Goal: Task Accomplishment & Management: Use online tool/utility

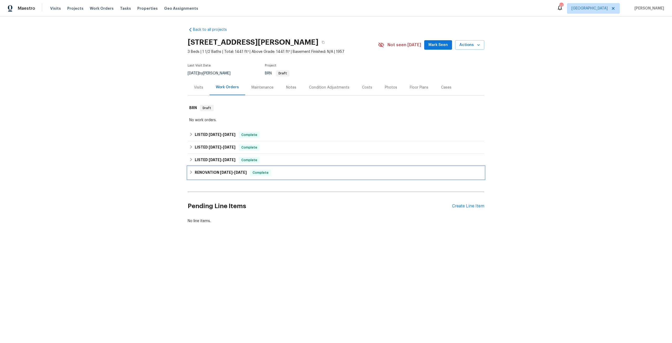
click at [212, 174] on h6 "RENOVATION [DATE] - [DATE]" at bounding box center [221, 172] width 52 height 6
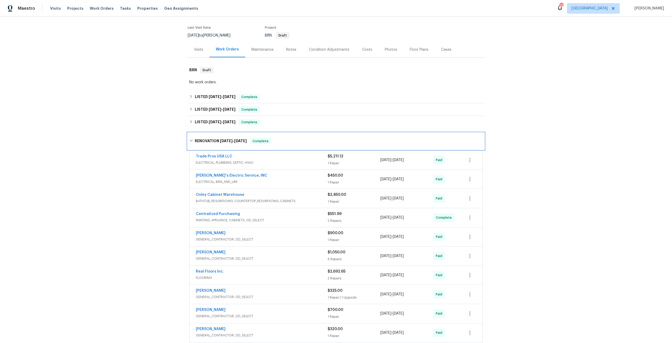
scroll to position [53, 0]
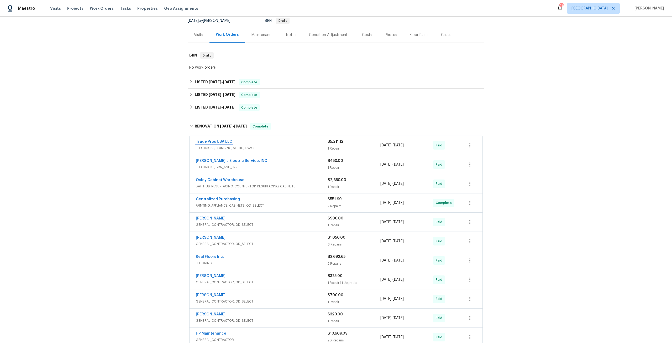
click at [212, 140] on link "Trade Pros USA LLC" at bounding box center [214, 142] width 37 height 4
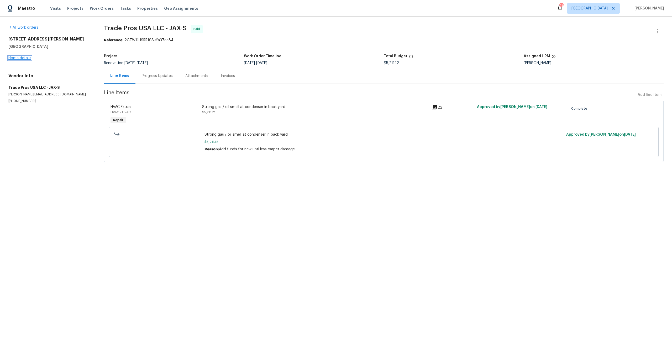
click at [15, 56] on link "Home details" at bounding box center [19, 58] width 23 height 4
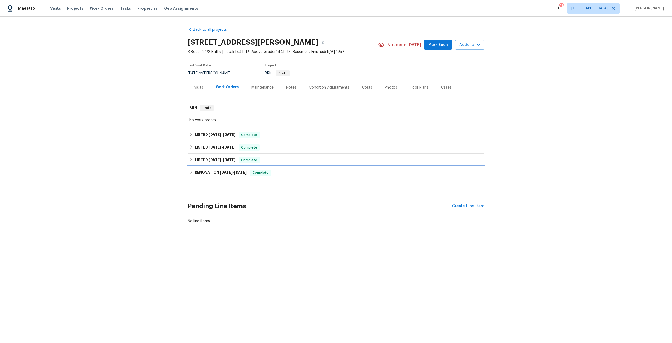
click at [220, 172] on span "2/3/25" at bounding box center [226, 172] width 13 height 4
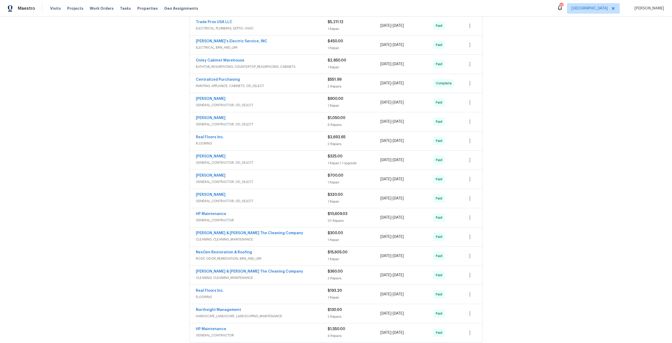
scroll to position [158, 0]
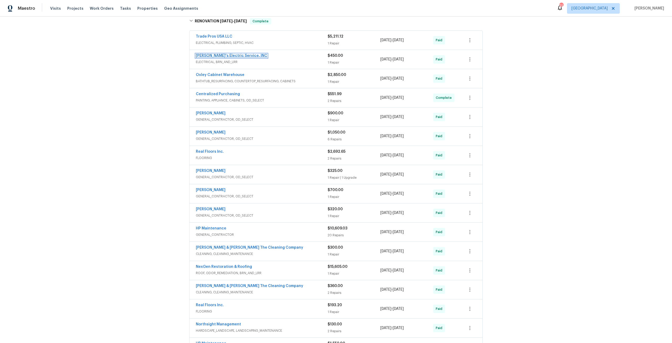
click at [214, 55] on link "Jack's Electric Service, INC" at bounding box center [231, 56] width 71 height 4
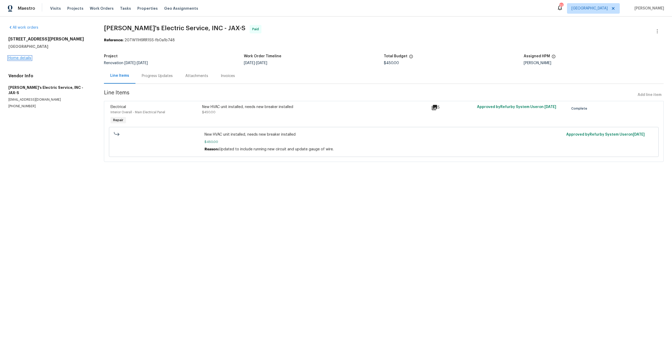
click at [25, 59] on link "Home details" at bounding box center [19, 58] width 23 height 4
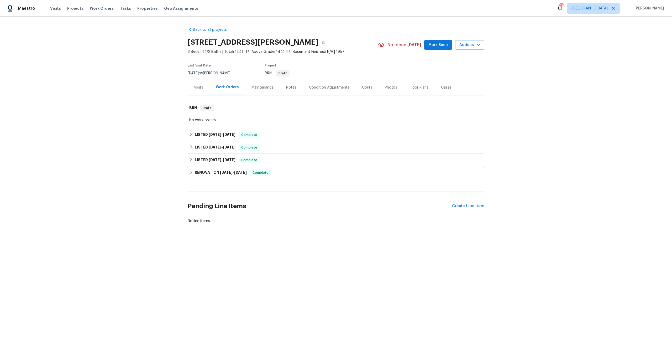
click at [217, 162] on h6 "LISTED 4/2/25 - 5/6/25" at bounding box center [215, 160] width 41 height 6
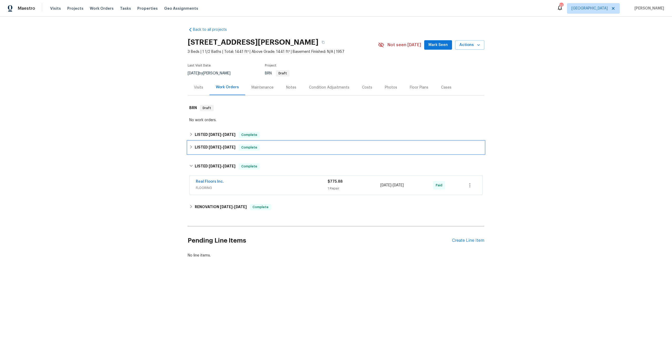
click at [229, 148] on span "8/1/25" at bounding box center [229, 147] width 13 height 4
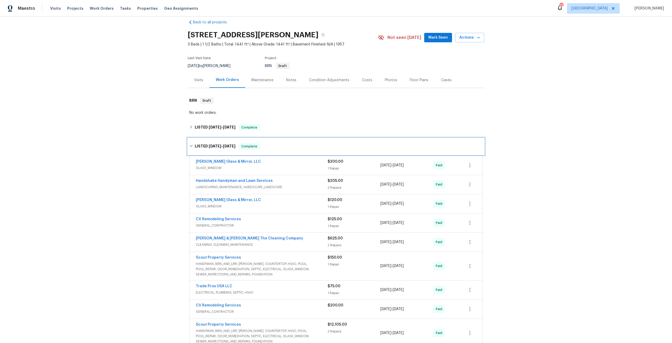
scroll to position [26, 0]
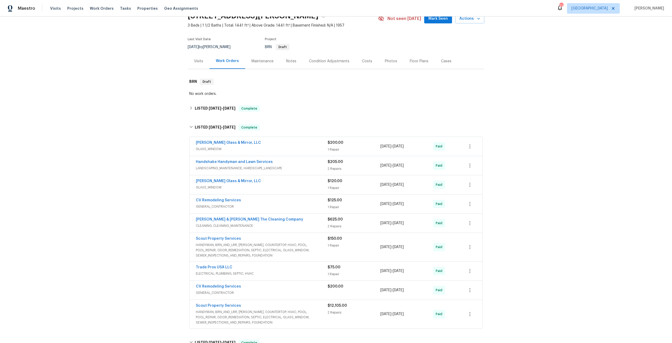
click at [224, 303] on div "Scout Property Services HANDYMAN, BRN_AND_LRR, WELLS, COUNTERTOP, HVAC, POOL, P…" at bounding box center [336, 314] width 293 height 28
click at [222, 309] on div "Scout Property Services" at bounding box center [262, 306] width 132 height 6
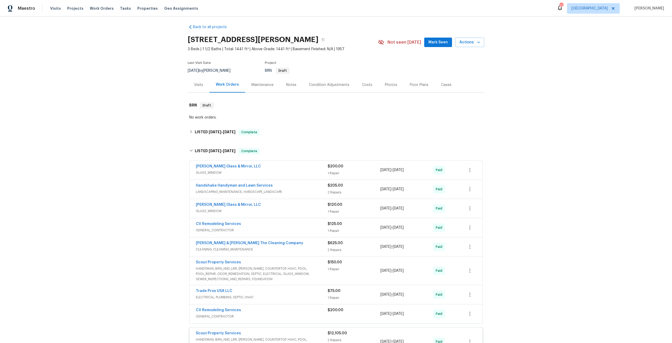
scroll to position [0, 0]
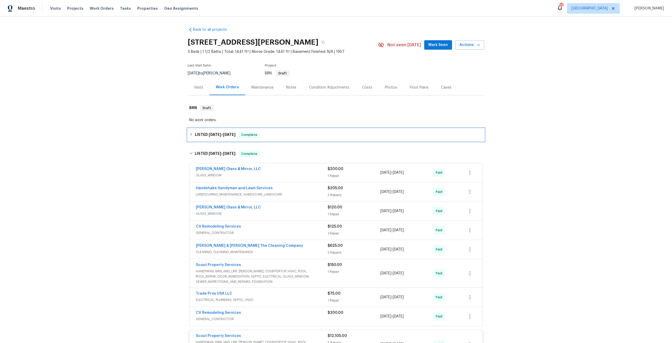
click at [209, 140] on div "LISTED 8/14/25 - 8/16/25 Complete" at bounding box center [336, 134] width 297 height 13
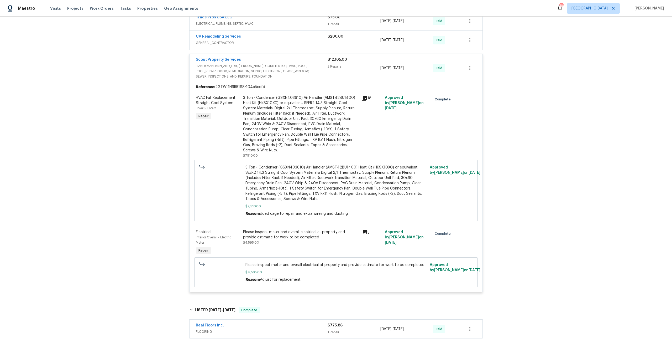
scroll to position [401, 0]
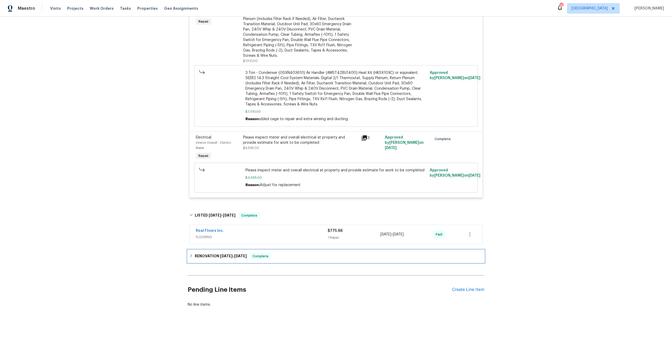
click at [228, 250] on div "RENOVATION 2/3/25 - 4/11/25 Complete" at bounding box center [336, 256] width 297 height 13
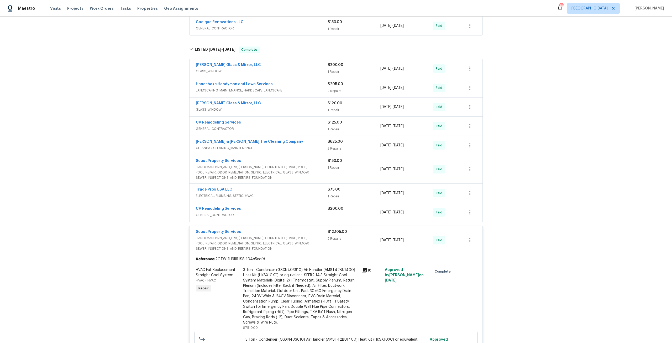
scroll to position [0, 0]
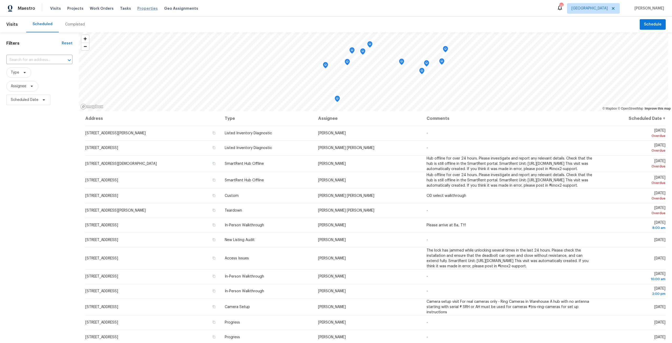
click at [143, 10] on span "Properties" at bounding box center [147, 8] width 20 height 5
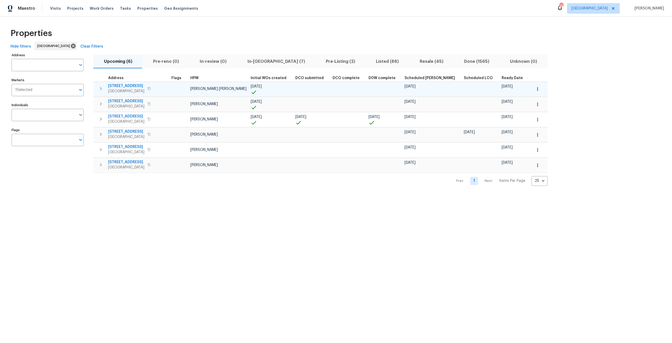
click at [95, 91] on td "1105 Buccaneer Blvd Green Cove Springs, FL 32043" at bounding box center [132, 89] width 76 height 14
click at [98, 91] on icon "button" at bounding box center [101, 88] width 6 height 6
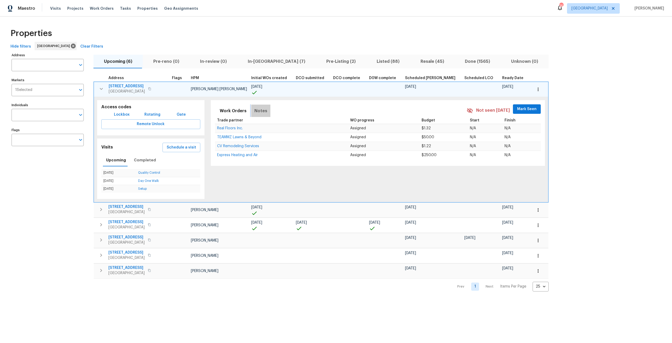
click at [255, 110] on span "Notes" at bounding box center [261, 110] width 13 height 7
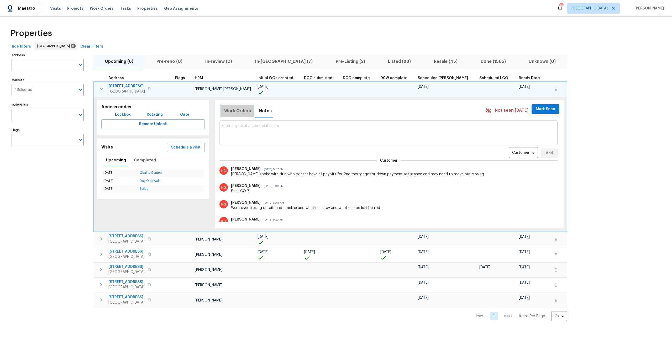
click at [239, 110] on span "Work Orders" at bounding box center [237, 110] width 27 height 7
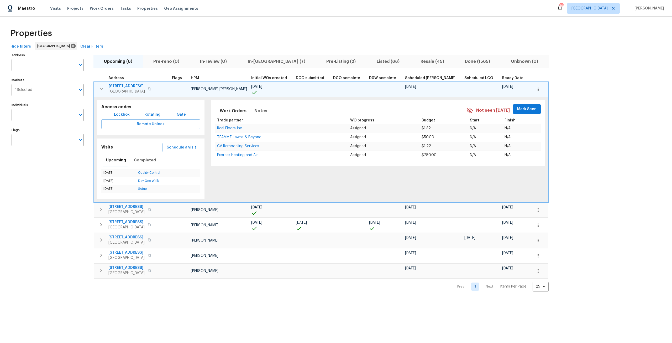
click at [101, 90] on icon "button" at bounding box center [101, 89] width 6 height 6
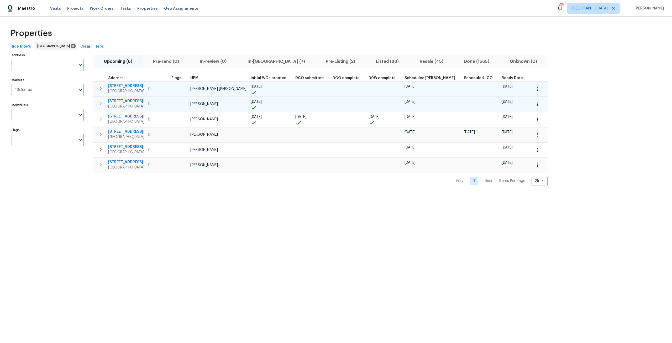
click at [102, 104] on icon "button" at bounding box center [101, 103] width 2 height 3
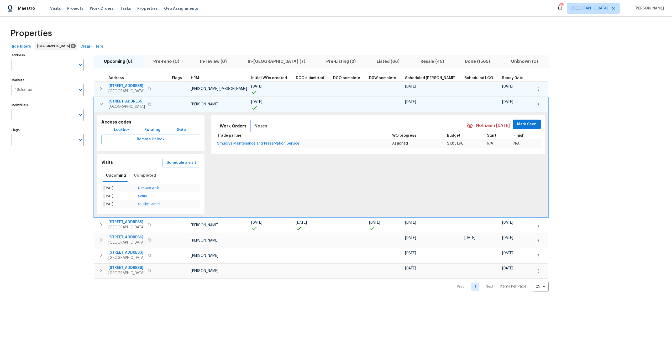
click at [255, 126] on button "Notes" at bounding box center [260, 126] width 19 height 13
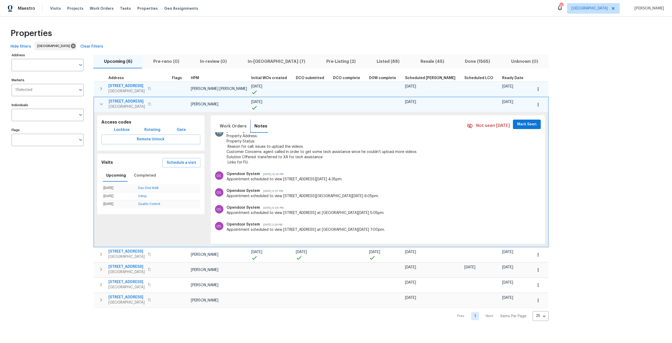
scroll to position [99, 0]
click at [99, 107] on icon "button" at bounding box center [101, 104] width 6 height 6
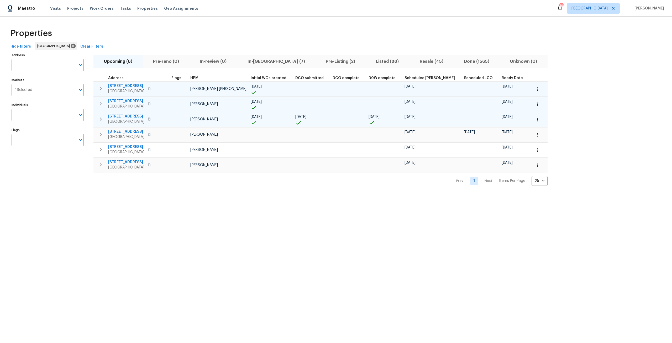
click at [101, 124] on button "button" at bounding box center [101, 119] width 11 height 11
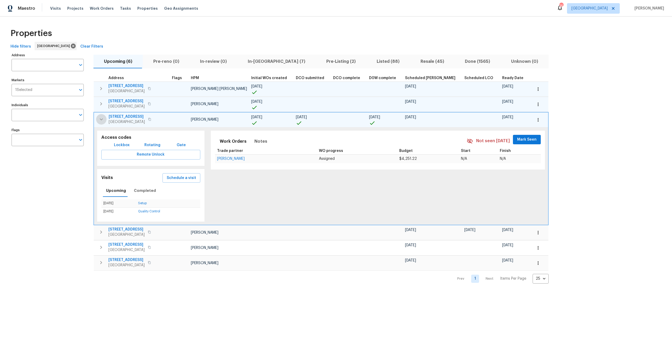
click at [103, 118] on icon "button" at bounding box center [101, 119] width 6 height 6
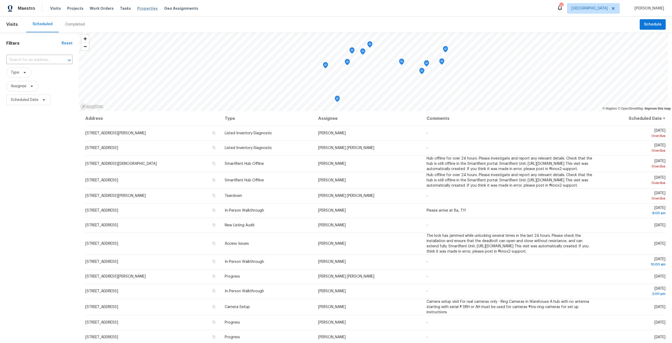
click at [145, 9] on span "Properties" at bounding box center [147, 8] width 20 height 5
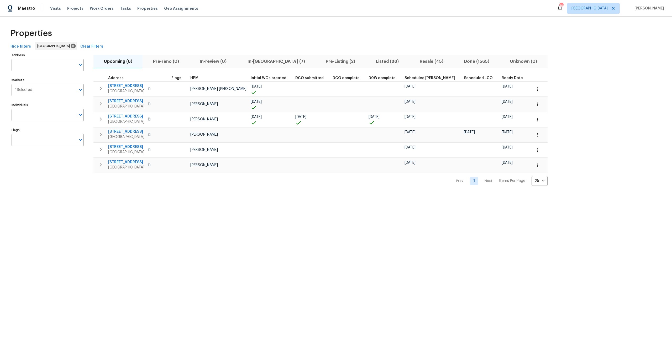
click at [369, 64] on span "Listed (88)" at bounding box center [387, 61] width 37 height 7
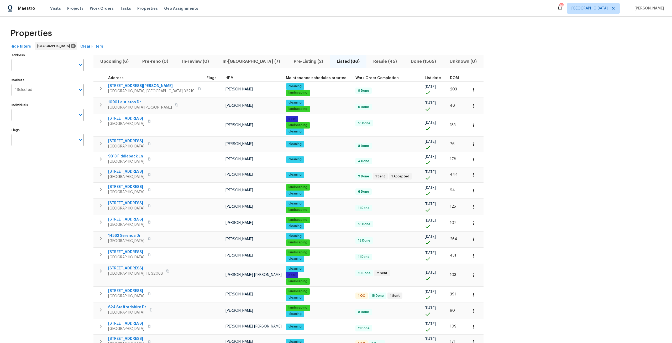
click at [450, 78] on span "DOM" at bounding box center [454, 78] width 9 height 4
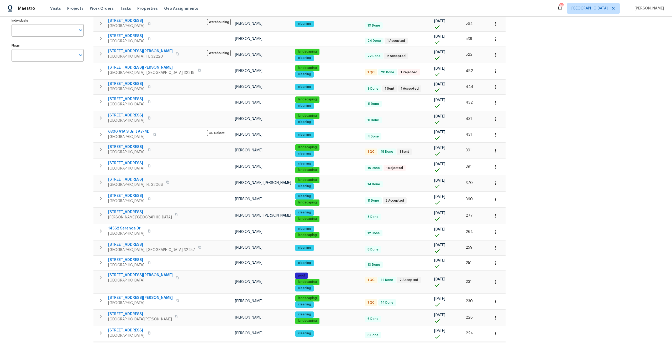
scroll to position [171, 0]
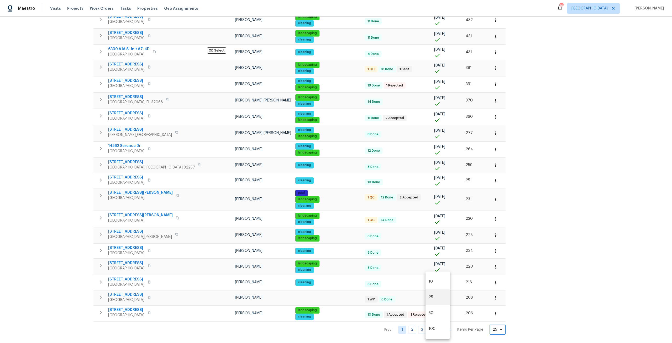
click at [436, 324] on body "Maestro Visits Projects Work Orders Tasks Properties Geo Assignments 16 Jackson…" at bounding box center [336, 171] width 672 height 343
click at [433, 324] on li "100" at bounding box center [438, 329] width 24 height 16
type input "100"
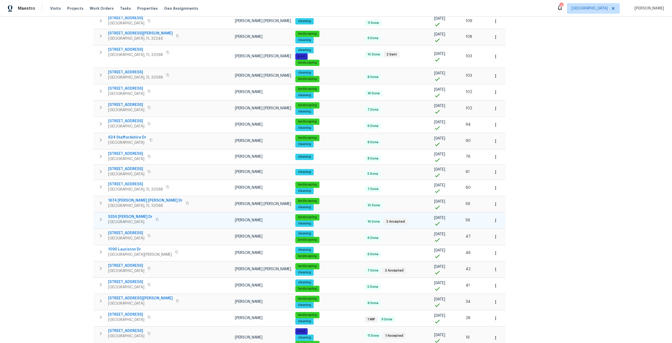
scroll to position [1051, 0]
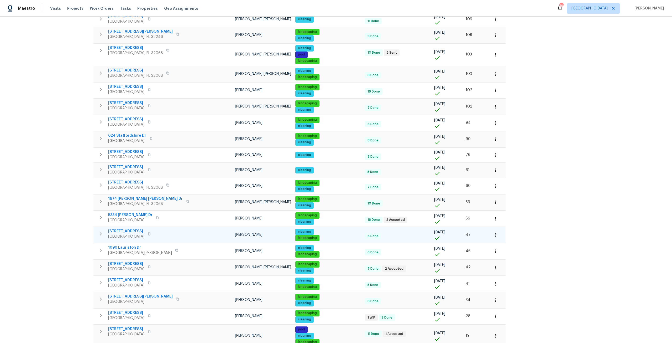
click at [142, 229] on span "3058 Waters View Cir" at bounding box center [126, 231] width 36 height 5
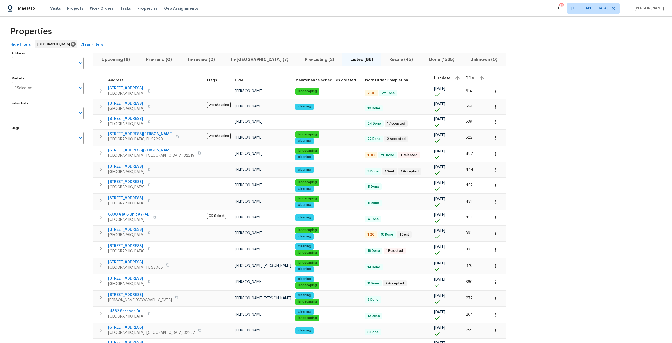
scroll to position [0, 0]
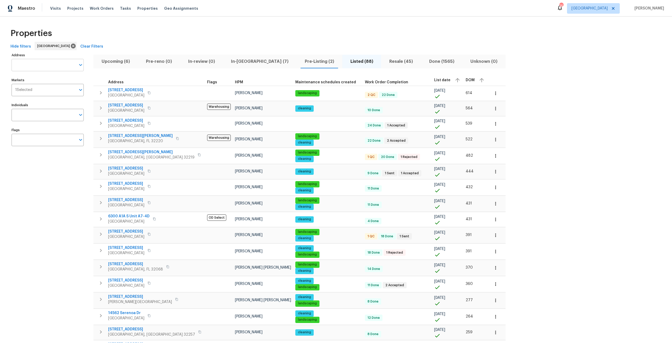
click at [57, 65] on input "Address" at bounding box center [44, 65] width 64 height 12
type input "2922"
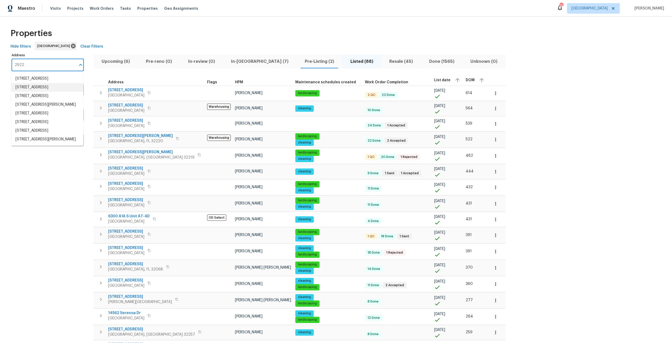
click at [56, 90] on li "2922 Madrid Ave E Jacksonville FL 32217" at bounding box center [47, 87] width 72 height 9
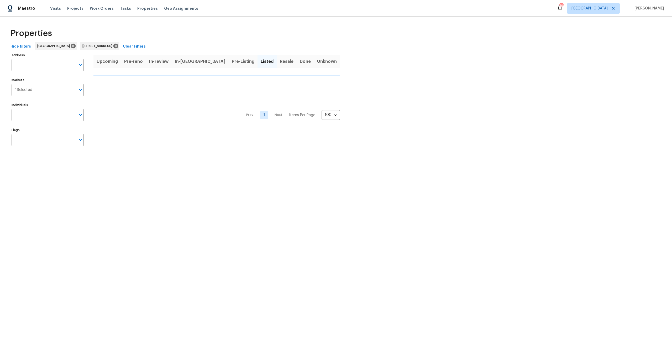
type input "2922 Madrid Ave E Jacksonville FL 32217"
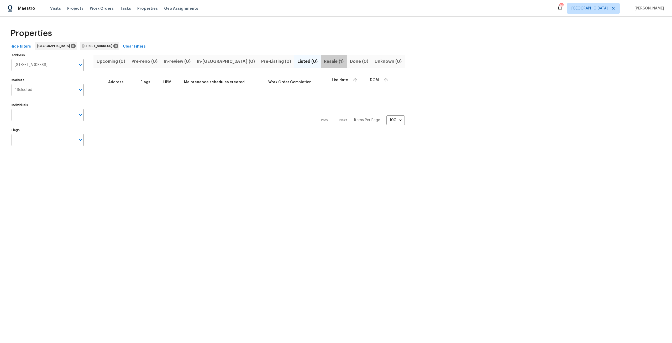
click at [321, 67] on button "Resale (1)" at bounding box center [334, 62] width 26 height 14
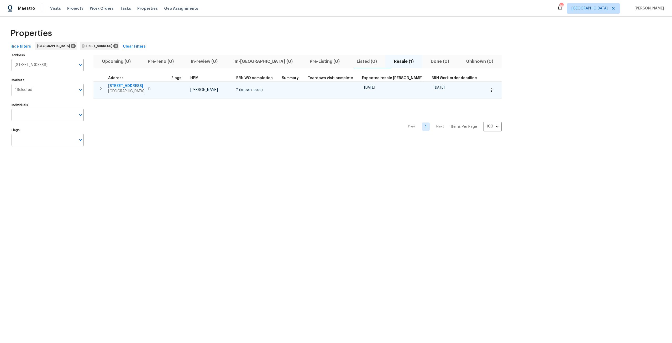
click at [126, 86] on span "2922 Madrid Ave E" at bounding box center [126, 85] width 36 height 5
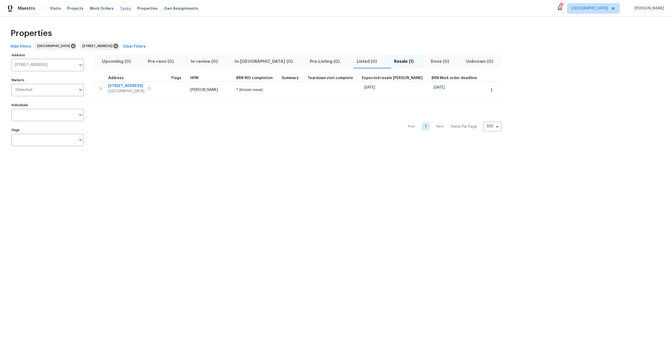
click at [120, 7] on span "Tasks" at bounding box center [125, 9] width 11 height 4
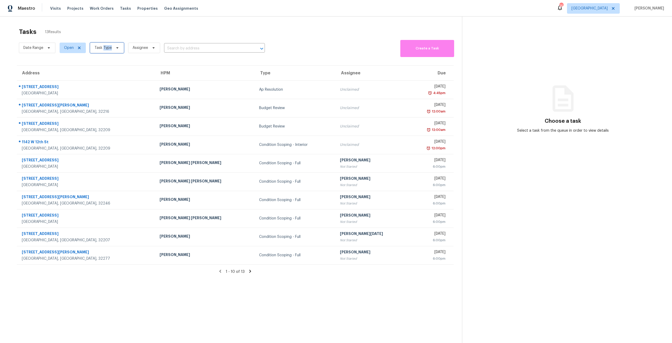
click at [109, 50] on span "Task Type" at bounding box center [103, 47] width 17 height 5
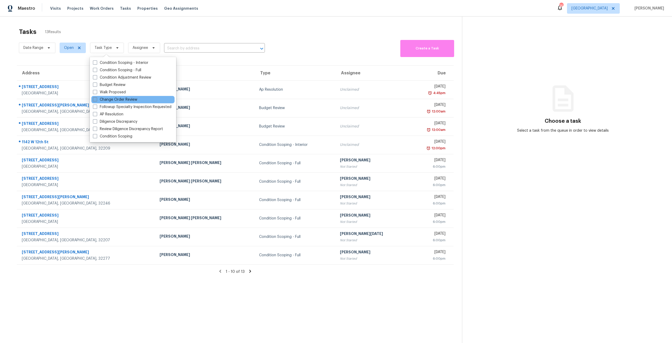
click at [122, 101] on label "Change Order Review" at bounding box center [115, 99] width 44 height 5
click at [96, 100] on input "Change Order Review" at bounding box center [94, 98] width 3 height 3
checkbox input "true"
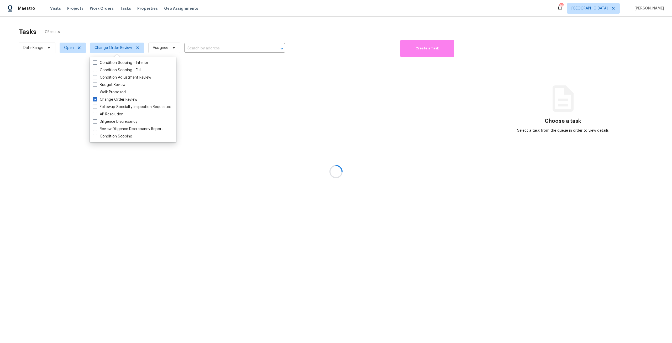
click at [145, 33] on div at bounding box center [336, 171] width 672 height 343
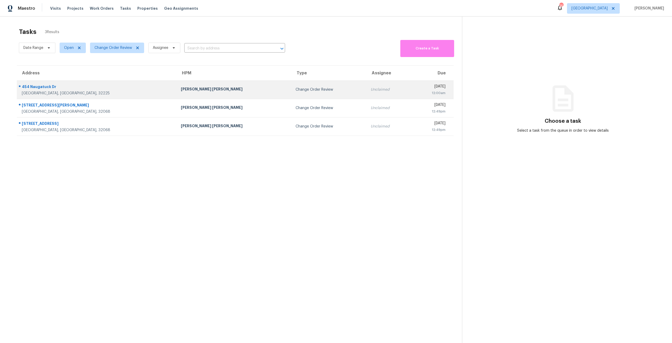
click at [296, 92] on div "Change Order Review" at bounding box center [329, 89] width 67 height 5
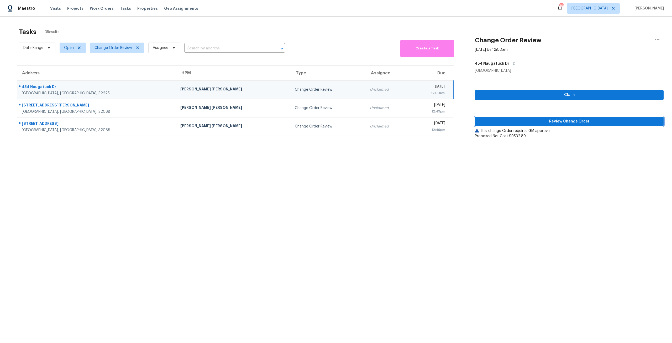
click at [609, 123] on span "Review Change Order" at bounding box center [569, 121] width 180 height 7
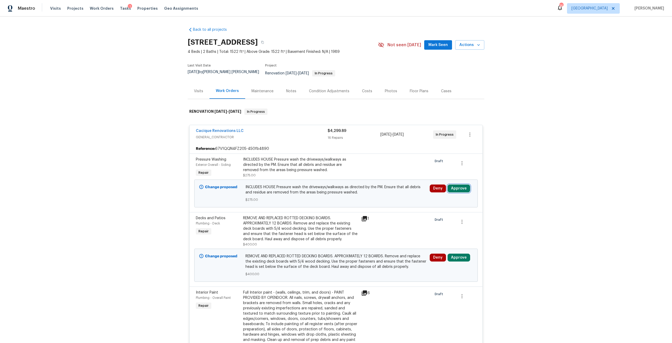
click at [456, 184] on button "Approve" at bounding box center [459, 188] width 23 height 8
click at [377, 191] on span "Approve" at bounding box center [382, 190] width 15 height 4
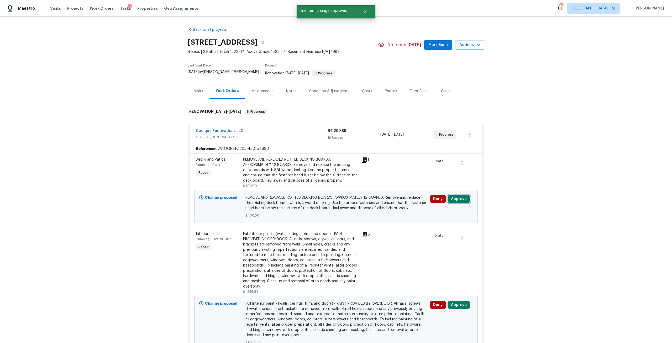
click at [455, 195] on button "Approve" at bounding box center [459, 199] width 23 height 8
click at [371, 206] on div "Are you sure you want to approve this line item? Approve Cancel" at bounding box center [397, 195] width 92 height 28
click at [374, 204] on button "Approve" at bounding box center [382, 200] width 32 height 11
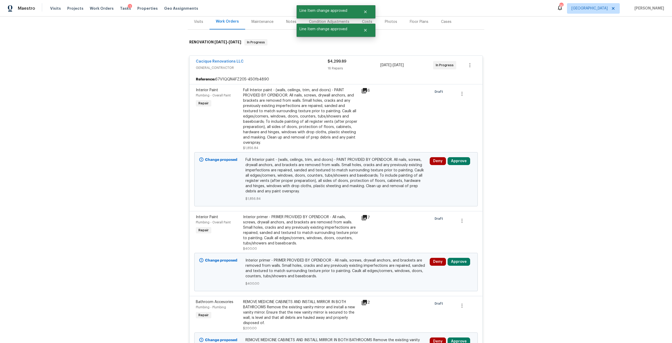
scroll to position [105, 0]
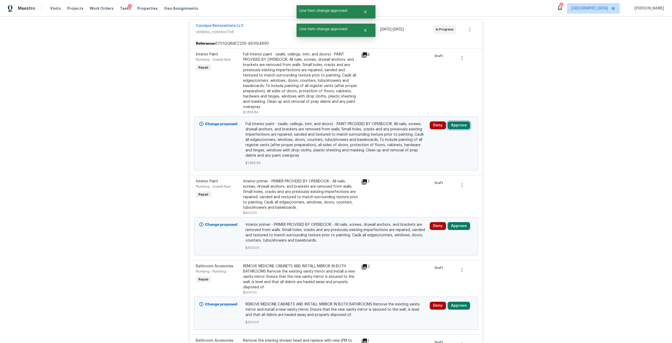
click at [457, 121] on button "Approve" at bounding box center [459, 125] width 23 height 8
click at [381, 126] on span "Approve" at bounding box center [382, 127] width 15 height 4
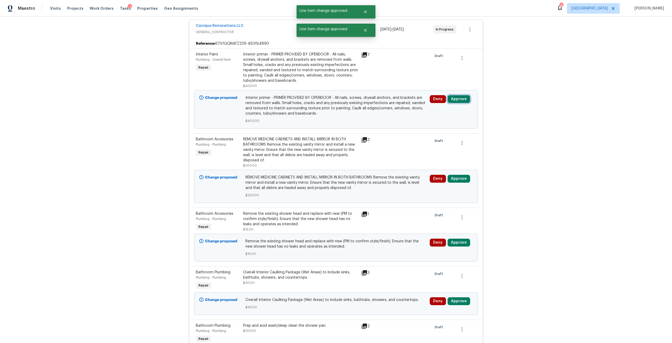
click at [454, 95] on button "Approve" at bounding box center [459, 99] width 23 height 8
click at [445, 117] on button "Approve" at bounding box center [442, 122] width 32 height 11
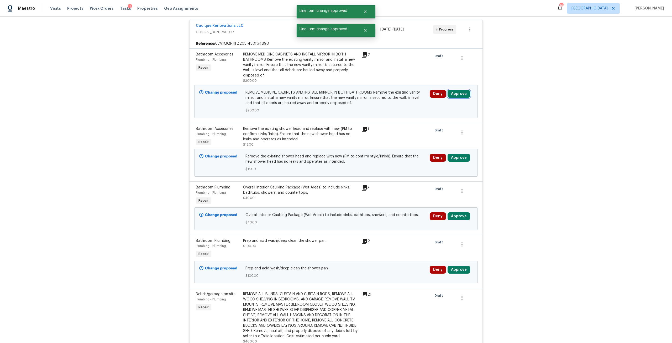
click at [456, 91] on button "Approve" at bounding box center [459, 94] width 23 height 8
click at [432, 117] on button "Approve" at bounding box center [442, 117] width 32 height 11
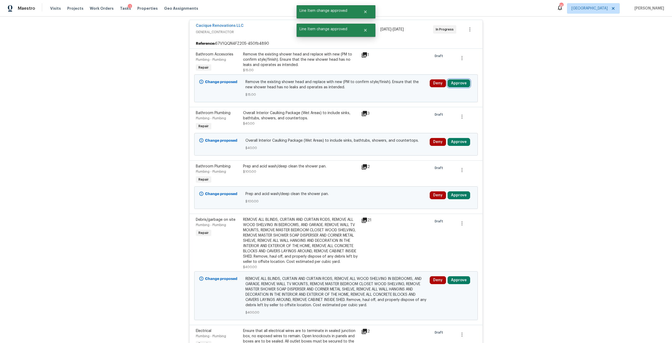
click at [459, 79] on button "Approve" at bounding box center [459, 83] width 23 height 8
click at [438, 103] on button "Approve" at bounding box center [442, 106] width 32 height 11
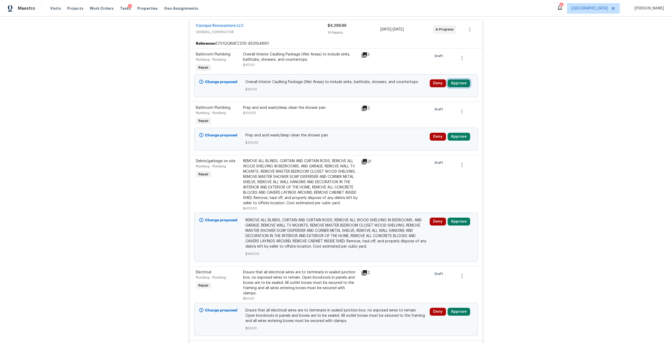
click at [452, 82] on button "Approve" at bounding box center [459, 83] width 23 height 8
click at [444, 110] on button "Approve" at bounding box center [442, 106] width 32 height 11
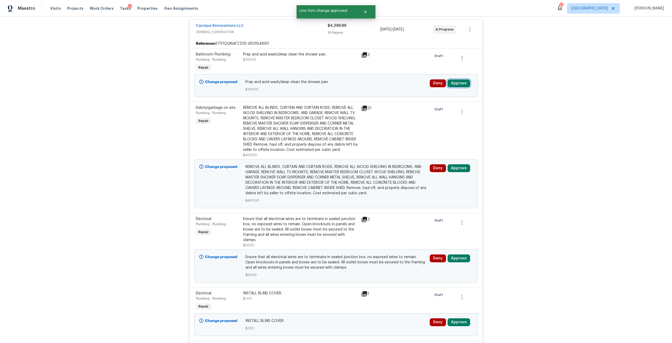
click at [454, 79] on button "Approve" at bounding box center [459, 83] width 23 height 8
click at [441, 107] on span "Approve" at bounding box center [442, 107] width 15 height 4
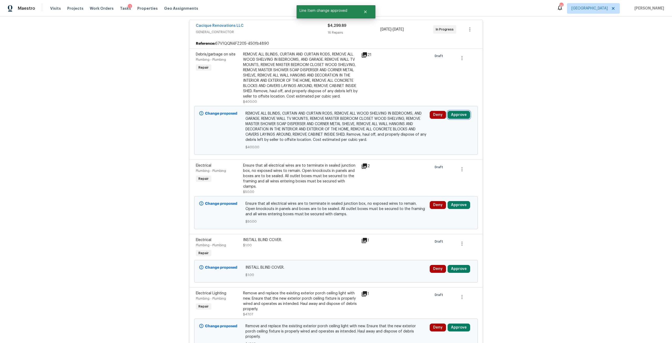
click at [460, 116] on button "Approve" at bounding box center [459, 115] width 23 height 8
click at [436, 139] on button "Approve" at bounding box center [442, 143] width 32 height 11
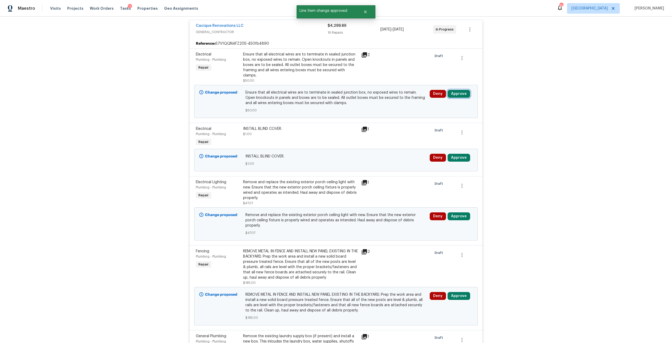
click at [458, 90] on button "Approve" at bounding box center [459, 94] width 23 height 8
click at [436, 108] on button "Approve" at bounding box center [442, 111] width 32 height 11
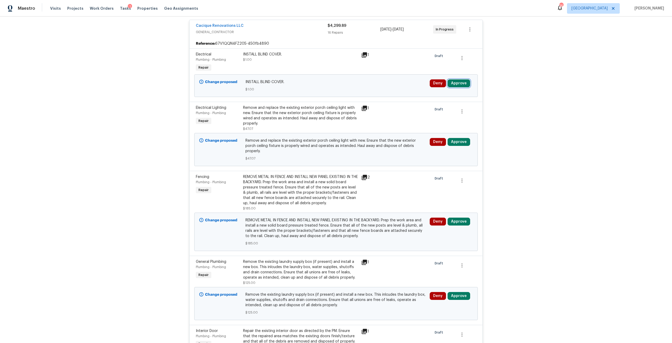
click at [464, 79] on button "Approve" at bounding box center [459, 83] width 23 height 8
click at [447, 105] on span "Approve" at bounding box center [442, 107] width 15 height 4
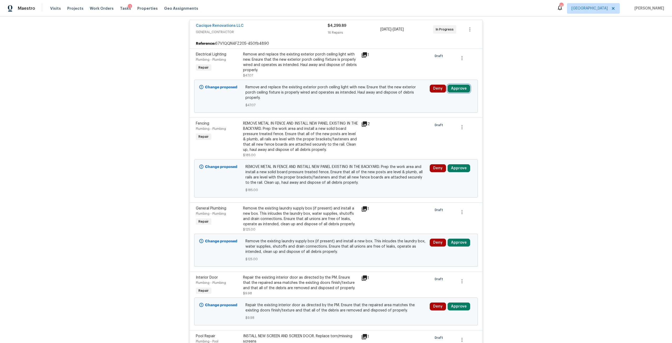
click at [457, 88] on button "Approve" at bounding box center [459, 89] width 23 height 8
click at [447, 109] on button "Approve" at bounding box center [442, 111] width 32 height 11
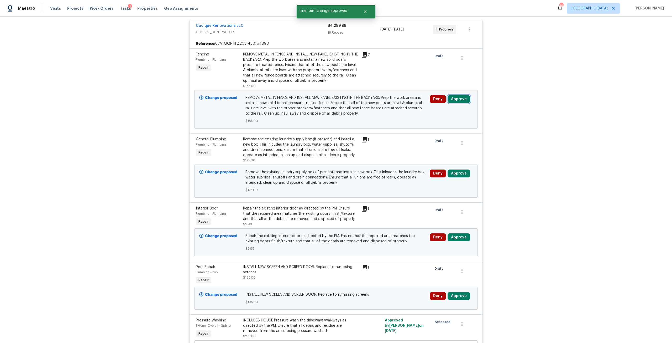
click at [458, 95] on button "Approve" at bounding box center [459, 99] width 23 height 8
click at [439, 120] on span "Approve" at bounding box center [442, 122] width 15 height 4
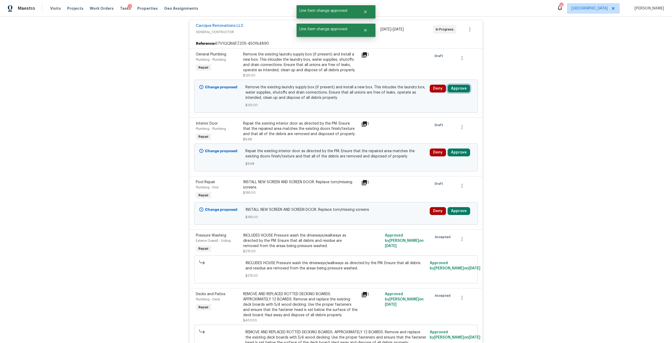
click at [459, 88] on button "Approve" at bounding box center [459, 89] width 23 height 8
click at [436, 115] on button "Approve" at bounding box center [442, 111] width 32 height 11
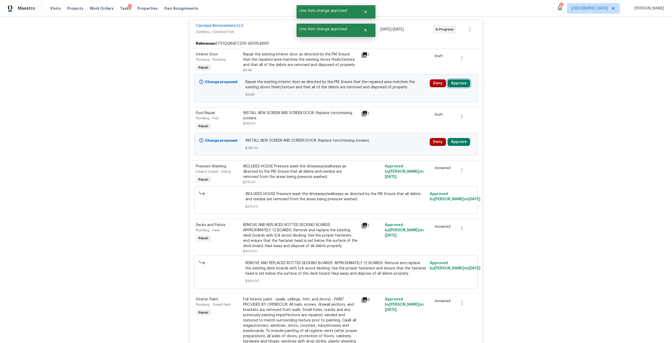
click at [465, 80] on button "Approve" at bounding box center [459, 83] width 23 height 8
click at [443, 104] on button "Approve" at bounding box center [442, 106] width 32 height 11
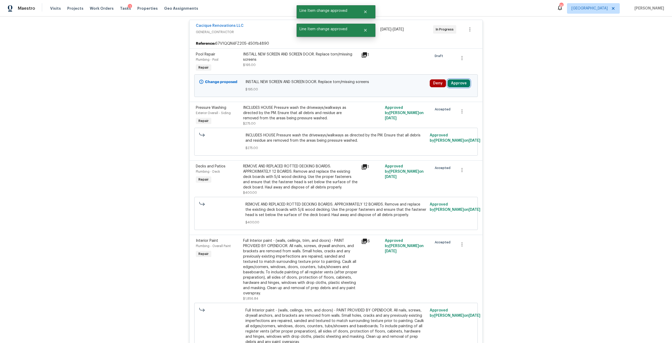
click at [450, 79] on button "Approve" at bounding box center [459, 83] width 23 height 8
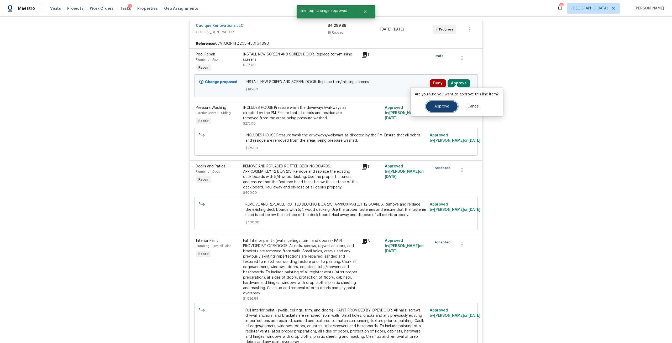
click at [445, 106] on span "Approve" at bounding box center [442, 107] width 15 height 4
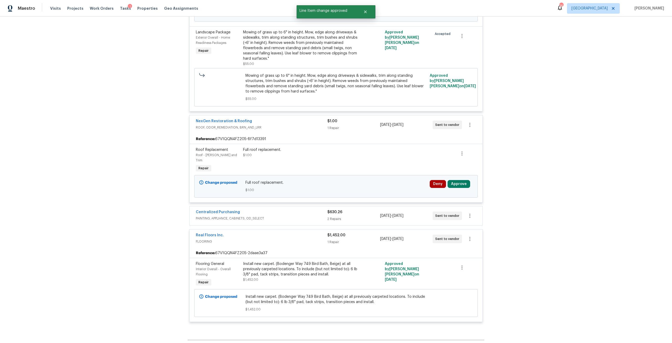
scroll to position [1865, 0]
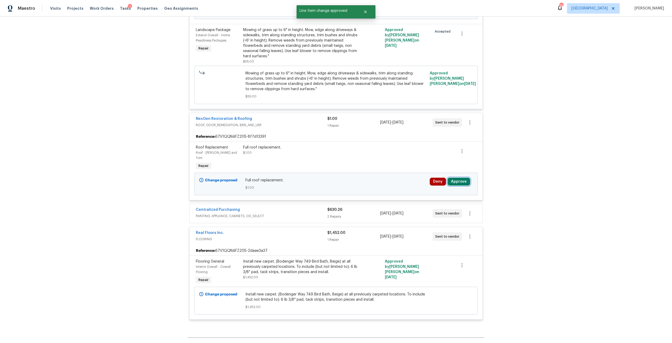
click at [449, 178] on button "Approve" at bounding box center [459, 182] width 23 height 8
click at [390, 171] on button "Approve" at bounding box center [382, 172] width 32 height 11
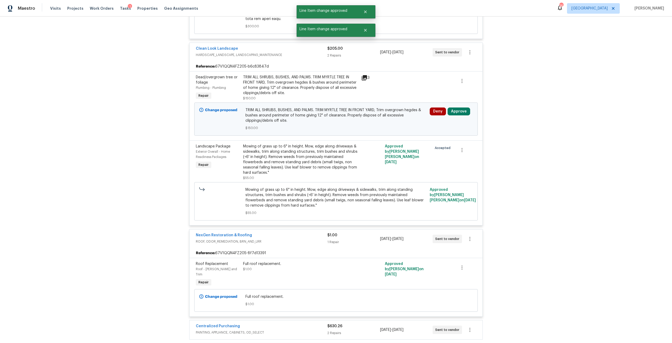
scroll to position [1734, 0]
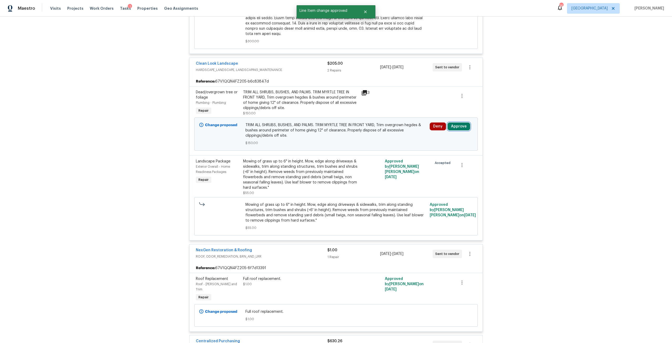
click at [456, 122] on button "Approve" at bounding box center [459, 126] width 23 height 8
click at [435, 142] on button "Approve" at bounding box center [442, 144] width 32 height 11
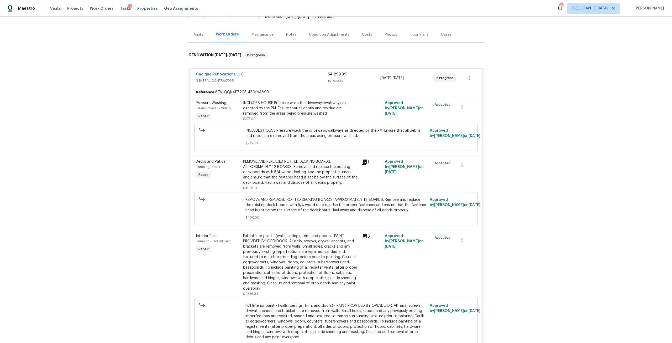
scroll to position [79, 0]
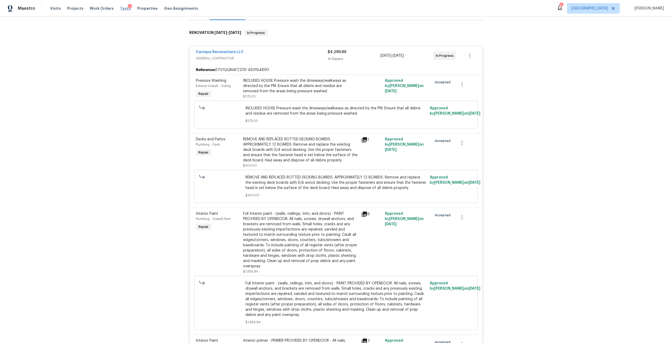
click at [120, 9] on span "Tasks" at bounding box center [125, 9] width 11 height 4
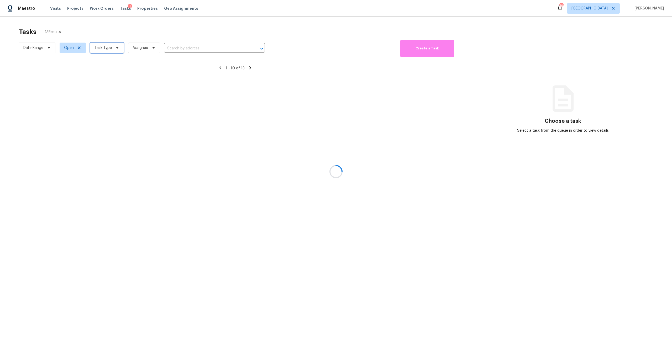
click at [115, 50] on icon at bounding box center [117, 48] width 4 height 4
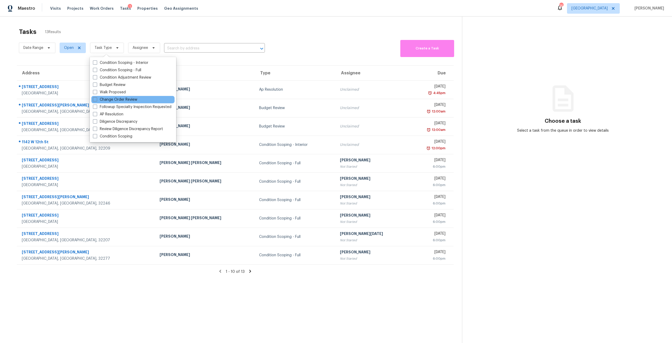
click at [125, 96] on div "Change Order Review" at bounding box center [132, 99] width 83 height 7
click at [128, 97] on label "Change Order Review" at bounding box center [115, 99] width 44 height 5
click at [96, 97] on input "Change Order Review" at bounding box center [94, 98] width 3 height 3
checkbox input "true"
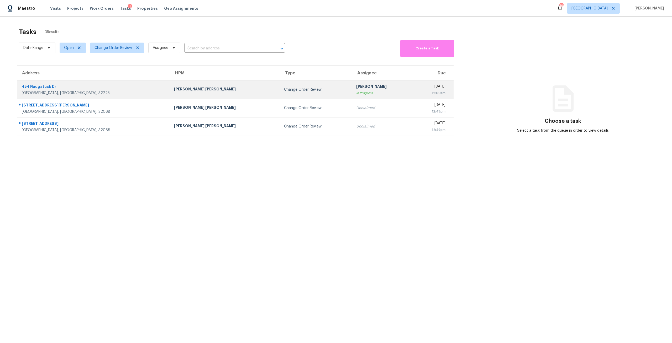
click at [352, 96] on td "David Dickinson In Progress" at bounding box center [382, 89] width 61 height 18
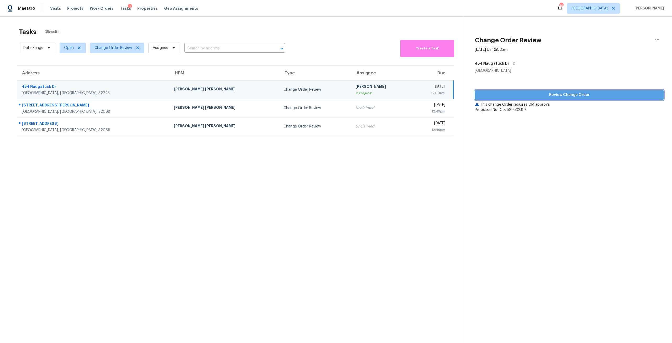
click at [544, 93] on span "Review Change Order" at bounding box center [569, 95] width 180 height 7
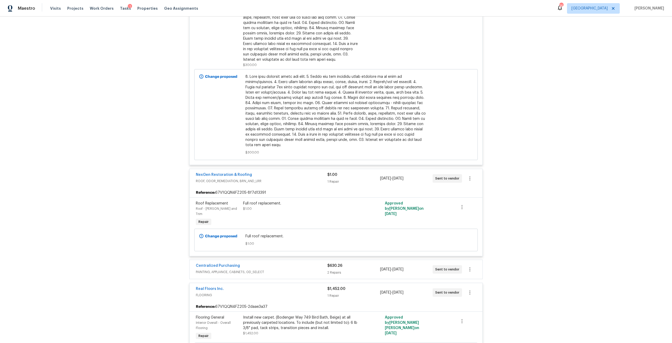
scroll to position [1998, 0]
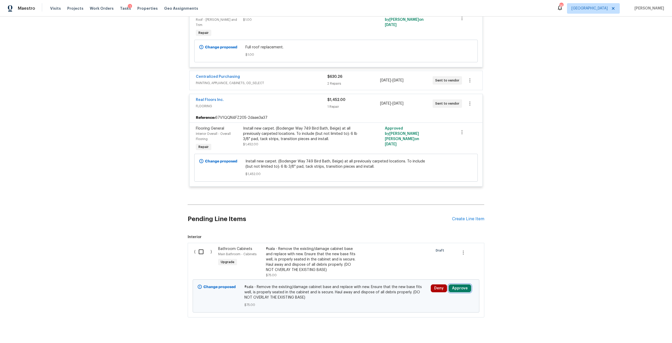
click at [459, 284] on button "Approve" at bounding box center [460, 288] width 23 height 8
click at [445, 257] on span "Approve" at bounding box center [443, 257] width 15 height 4
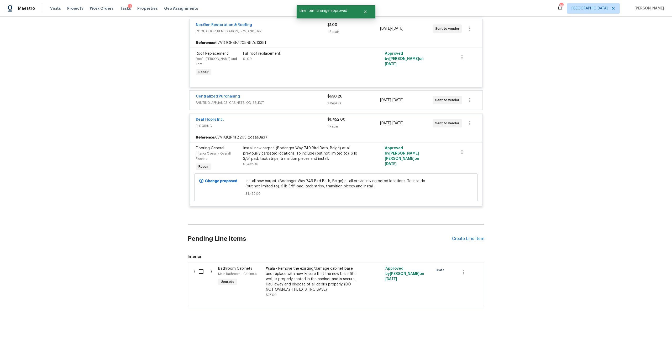
scroll to position [1883, 0]
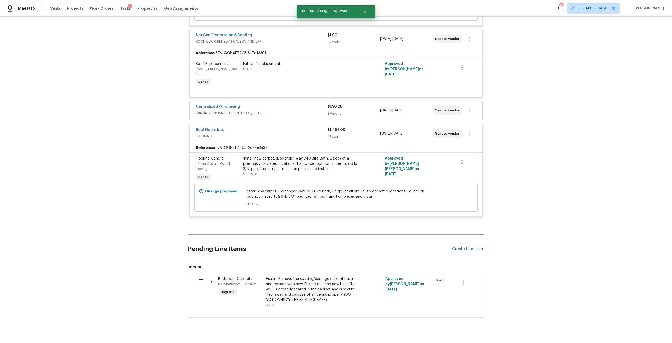
click at [128, 9] on div "1" at bounding box center [130, 6] width 4 height 5
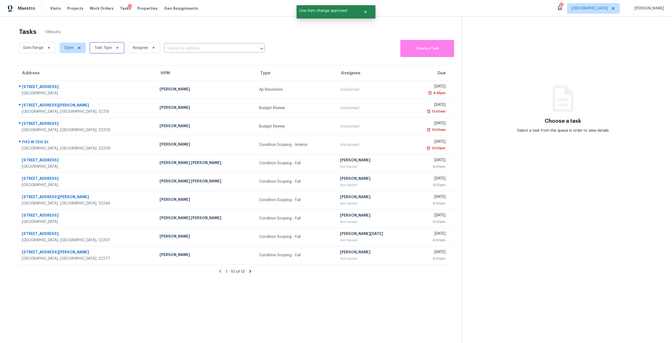
click at [110, 46] on span "Task Type" at bounding box center [103, 47] width 17 height 5
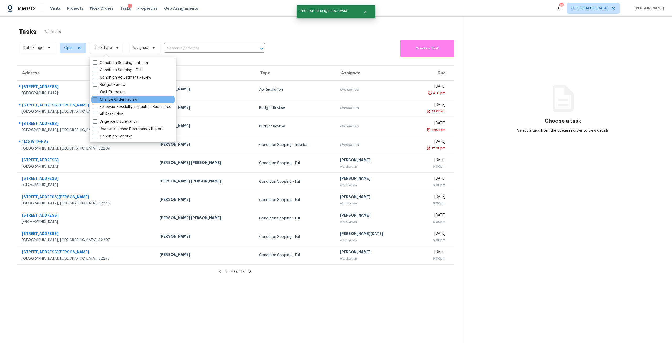
click at [116, 101] on label "Change Order Review" at bounding box center [115, 99] width 44 height 5
click at [96, 100] on input "Change Order Review" at bounding box center [94, 98] width 3 height 3
checkbox input "true"
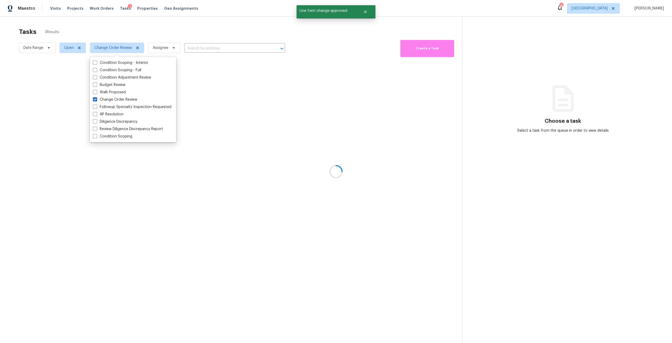
click at [129, 29] on div at bounding box center [336, 171] width 672 height 343
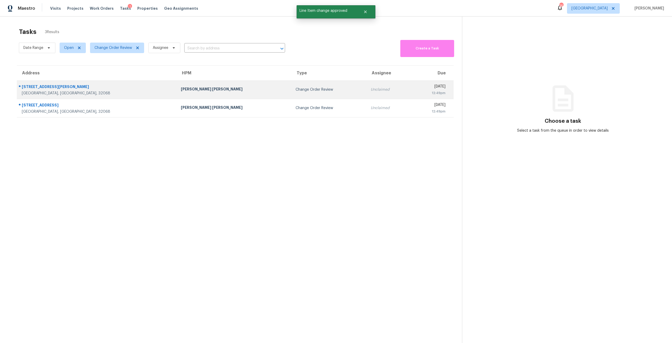
click at [177, 93] on td "[PERSON_NAME] [PERSON_NAME]" at bounding box center [234, 89] width 115 height 18
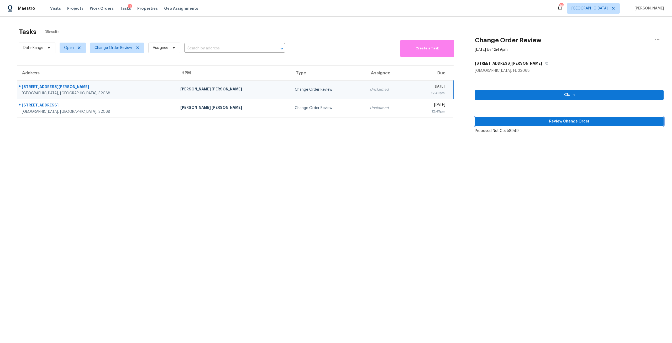
click at [557, 125] on button "Review Change Order" at bounding box center [569, 122] width 189 height 10
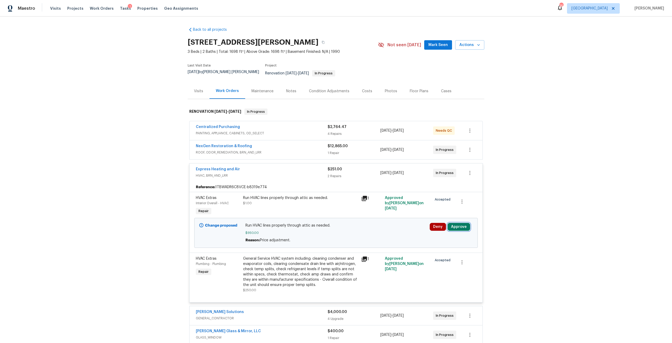
click at [460, 223] on button "Approve" at bounding box center [459, 227] width 23 height 8
click at [388, 225] on button "Approve" at bounding box center [382, 227] width 32 height 11
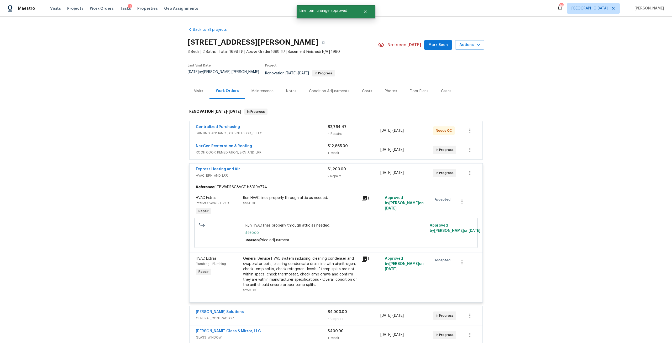
click at [121, 12] on div "Visits Projects Work Orders Tasks 1 Properties Geo Assignments" at bounding box center [127, 8] width 154 height 11
click at [120, 9] on span "Tasks" at bounding box center [125, 9] width 11 height 4
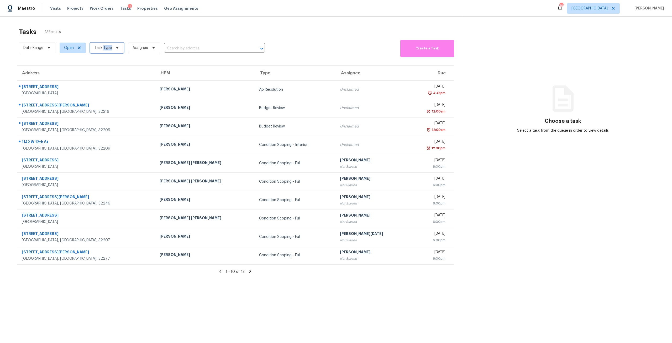
click at [106, 45] on span "Task Type" at bounding box center [103, 47] width 17 height 5
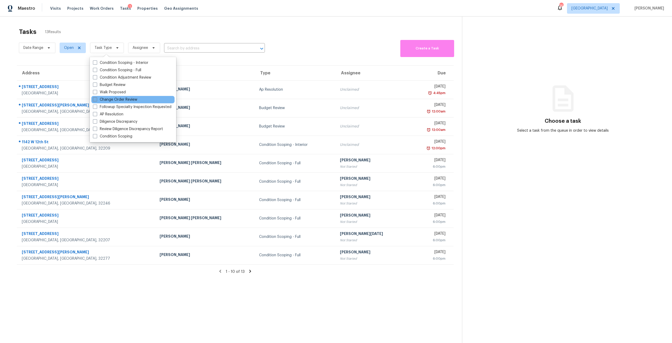
click at [124, 101] on label "Change Order Review" at bounding box center [115, 99] width 44 height 5
click at [96, 100] on input "Change Order Review" at bounding box center [94, 98] width 3 height 3
checkbox input "true"
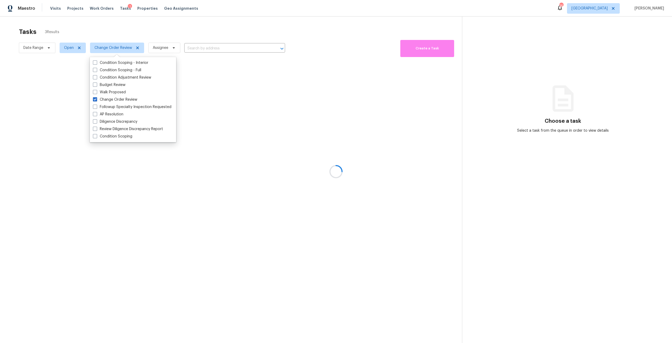
click at [144, 32] on div "Tasks 3 Results" at bounding box center [240, 32] width 443 height 14
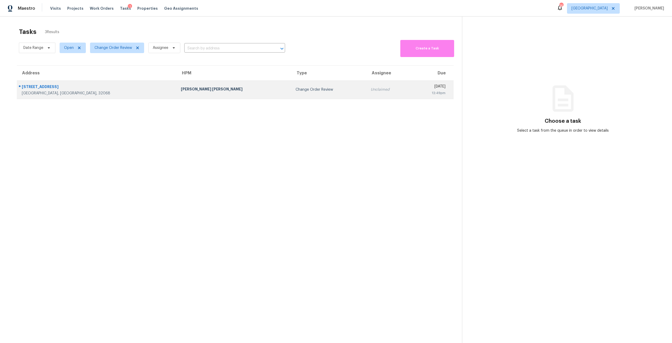
click at [367, 96] on td "Unclaimed" at bounding box center [389, 89] width 45 height 18
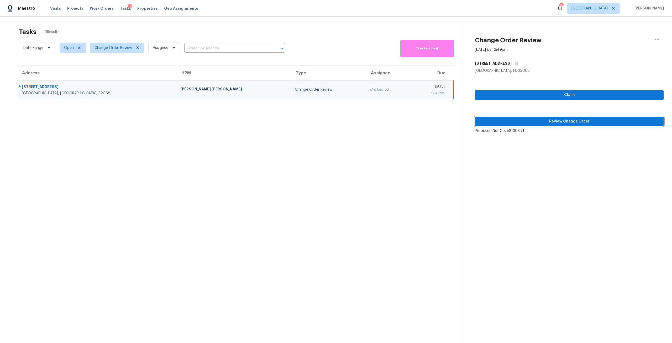
click at [557, 119] on span "Review Change Order" at bounding box center [569, 121] width 180 height 7
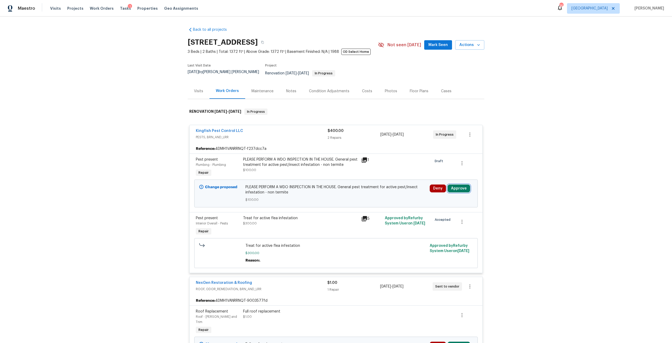
click at [455, 184] on button "Approve" at bounding box center [459, 188] width 23 height 8
click at [392, 185] on button "Approve" at bounding box center [382, 189] width 32 height 11
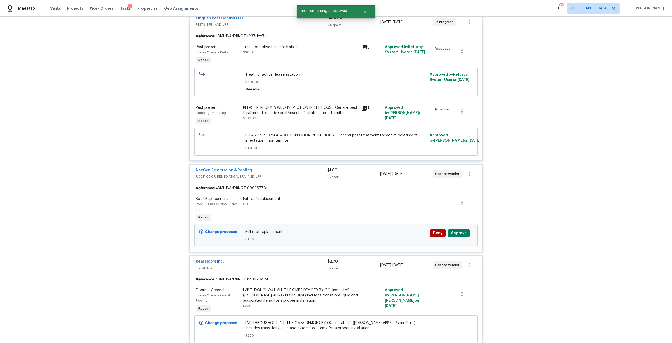
scroll to position [158, 0]
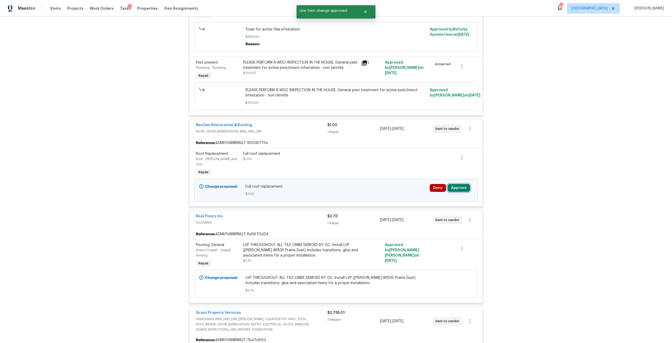
click at [456, 184] on button "Approve" at bounding box center [459, 188] width 23 height 8
click at [399, 183] on button "Cancel" at bounding box center [413, 183] width 29 height 11
drag, startPoint x: 475, startPoint y: 183, endPoint x: 461, endPoint y: 180, distance: 14.7
click at [472, 183] on div "Change proposed Full roof replacement $1.00 Deny Approve" at bounding box center [336, 190] width 284 height 23
click at [461, 184] on button "Approve" at bounding box center [459, 188] width 23 height 8
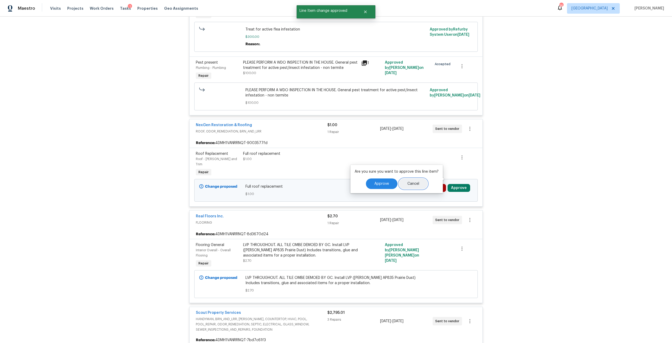
click at [402, 187] on button "Cancel" at bounding box center [413, 183] width 29 height 11
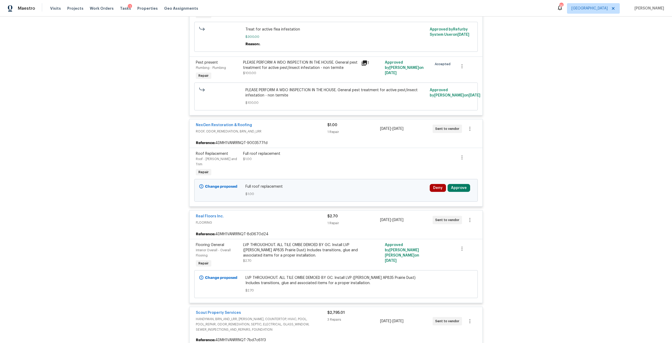
click at [469, 184] on div "Deny Approve" at bounding box center [451, 188] width 43 height 8
click at [456, 184] on button "Approve" at bounding box center [459, 188] width 23 height 8
click at [389, 182] on button "Approve" at bounding box center [382, 183] width 32 height 11
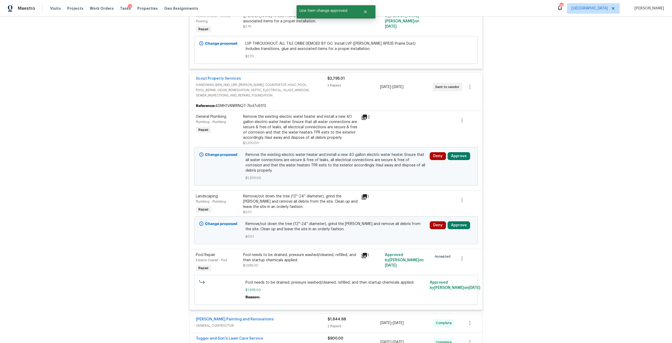
scroll to position [394, 0]
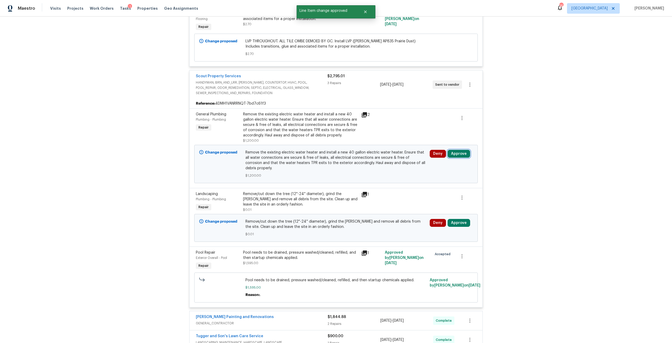
click at [454, 150] on button "Approve" at bounding box center [459, 154] width 23 height 8
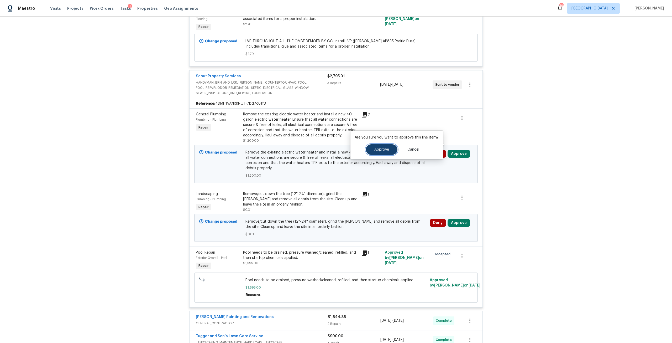
click at [376, 151] on span "Approve" at bounding box center [382, 150] width 15 height 4
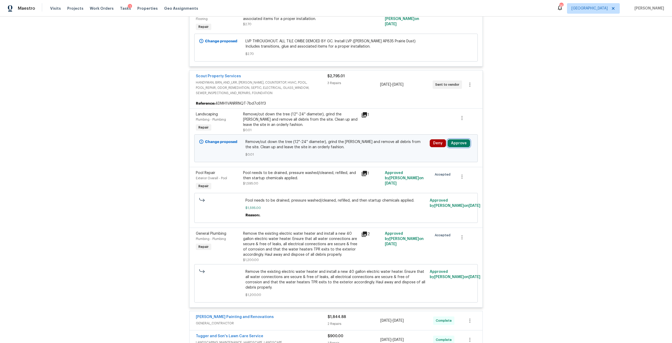
click at [454, 139] on button "Approve" at bounding box center [459, 143] width 23 height 8
click at [381, 132] on div "Are you sure you want to approve this line item? Approve Cancel" at bounding box center [397, 134] width 92 height 28
click at [392, 139] on button "Approve" at bounding box center [382, 139] width 32 height 11
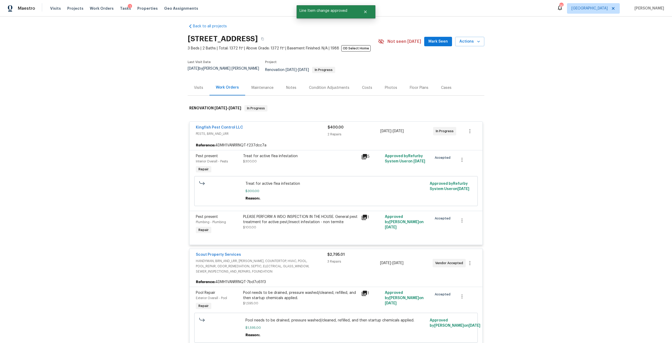
scroll to position [0, 0]
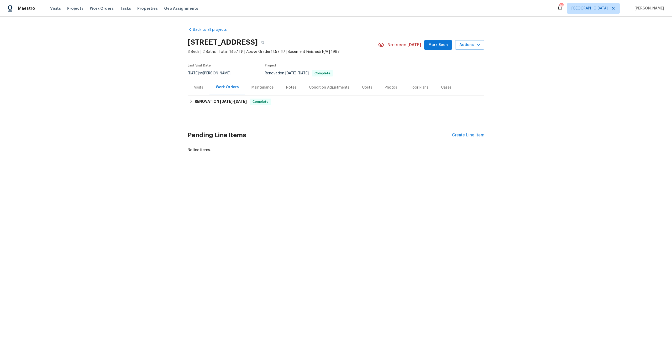
click at [389, 87] on div "Photos" at bounding box center [391, 87] width 12 height 5
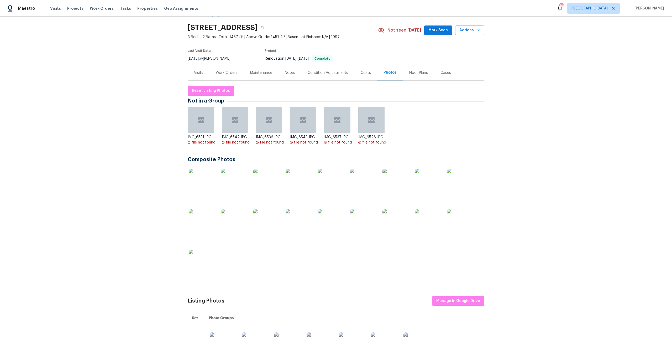
scroll to position [53, 0]
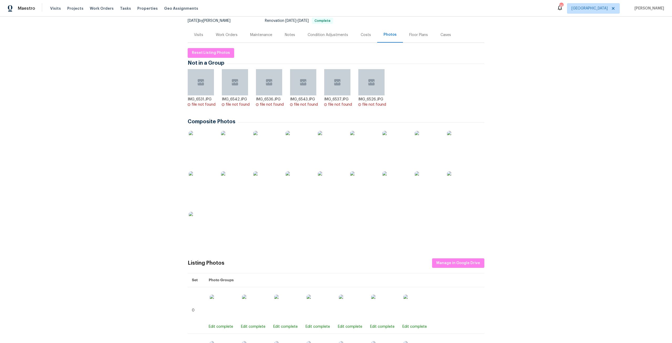
click at [334, 145] on img at bounding box center [331, 144] width 26 height 26
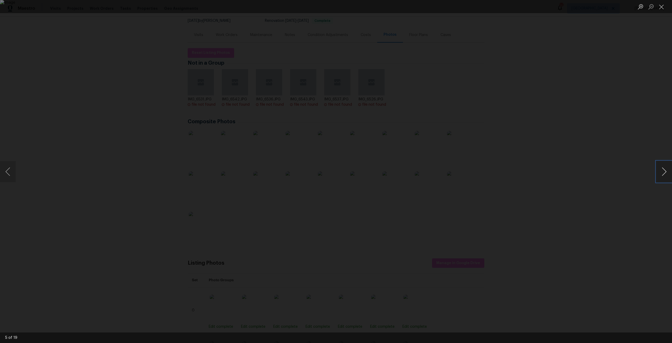
click at [659, 174] on button "Next image" at bounding box center [665, 171] width 16 height 21
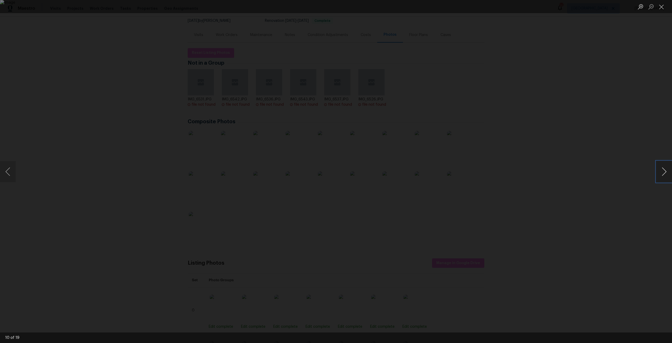
click at [659, 174] on button "Next image" at bounding box center [665, 171] width 16 height 21
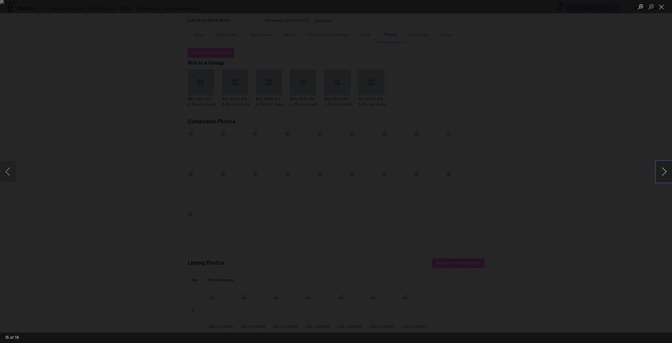
click at [659, 174] on button "Next image" at bounding box center [665, 171] width 16 height 21
click at [556, 170] on div "Lightbox" at bounding box center [336, 171] width 672 height 343
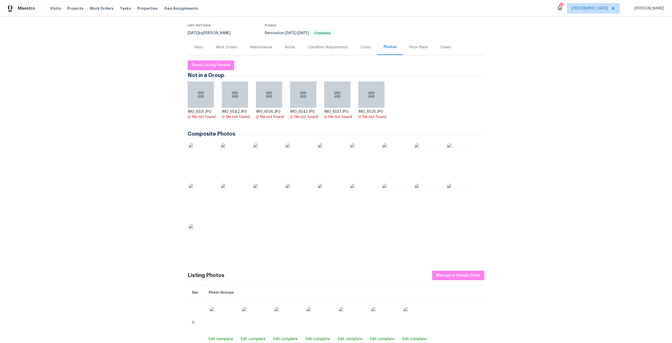
scroll to position [0, 0]
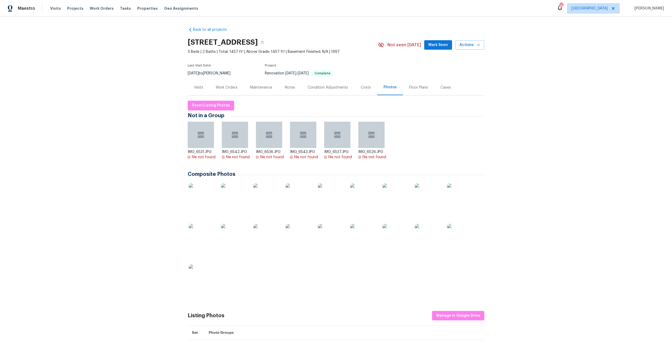
click at [220, 91] on div "Work Orders" at bounding box center [227, 87] width 34 height 15
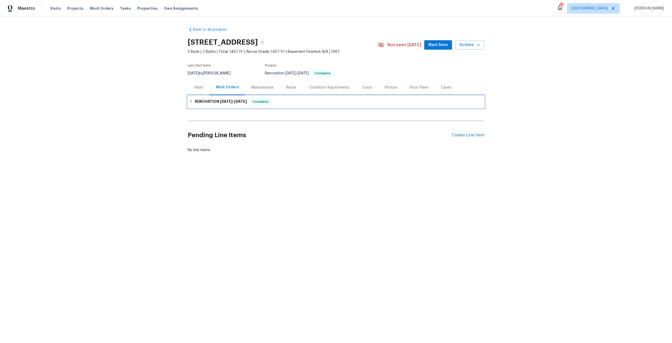
click at [233, 106] on div "RENOVATION 6/26/25 - 7/7/25 Complete" at bounding box center [336, 101] width 297 height 13
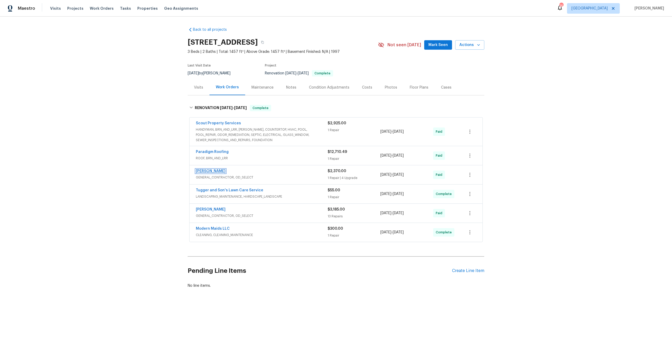
click at [215, 173] on link "[PERSON_NAME]" at bounding box center [211, 171] width 30 height 4
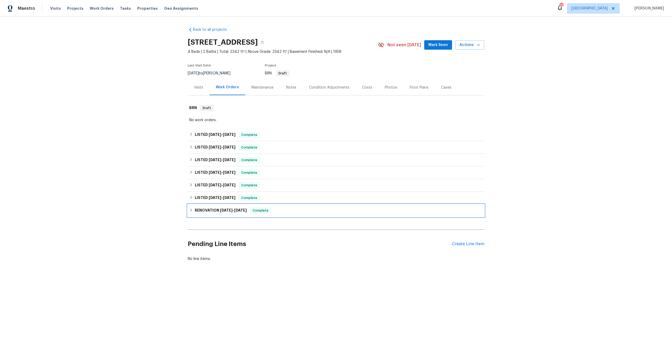
click at [220, 210] on span "[DATE]" at bounding box center [226, 210] width 13 height 4
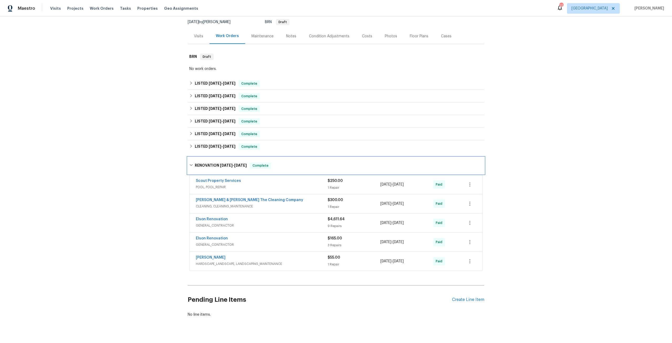
scroll to position [53, 0]
click at [231, 146] on span "[DATE]" at bounding box center [229, 145] width 13 height 4
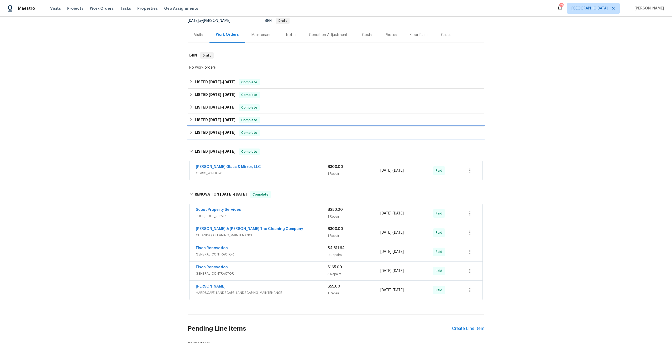
click at [228, 135] on h6 "LISTED [DATE] - [DATE]" at bounding box center [215, 133] width 41 height 6
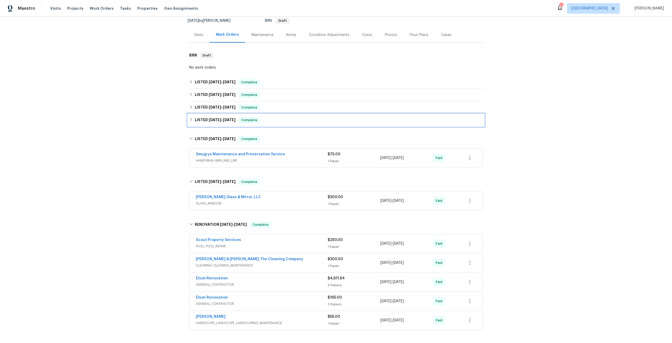
click at [223, 123] on div "LISTED [DATE] - [DATE] Complete" at bounding box center [336, 120] width 297 height 13
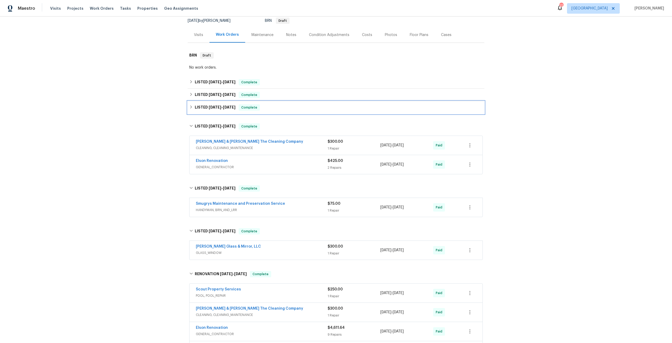
click at [224, 110] on h6 "LISTED [DATE] - [DATE]" at bounding box center [215, 107] width 41 height 6
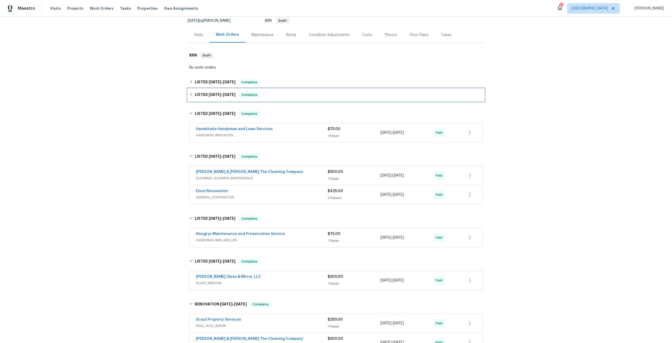
click at [221, 96] on span "[DATE] - [DATE]" at bounding box center [222, 95] width 27 height 4
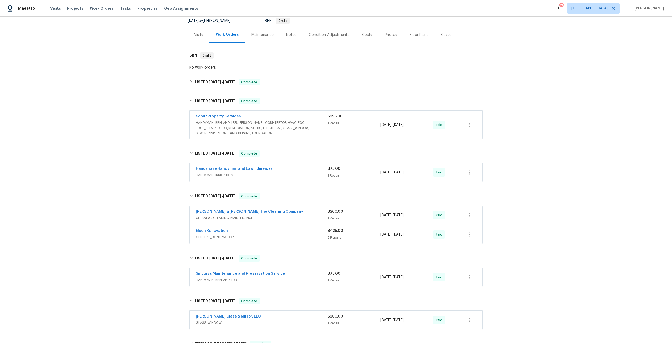
click at [223, 113] on div "Scout Property Services HANDYMAN, BRN_AND_LRR, [PERSON_NAME], COUNTERTOP, HVAC,…" at bounding box center [336, 125] width 293 height 28
click at [224, 116] on link "Scout Property Services" at bounding box center [218, 117] width 45 height 4
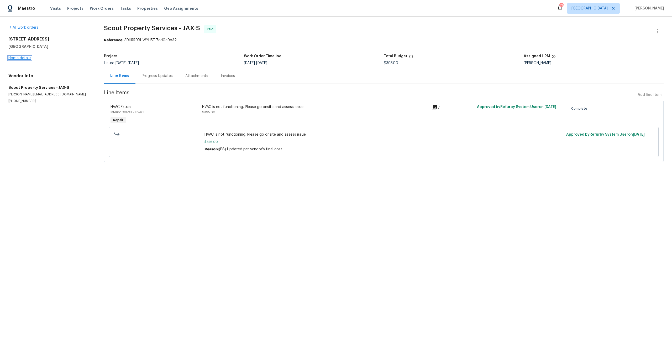
click at [25, 56] on link "Home details" at bounding box center [19, 58] width 23 height 4
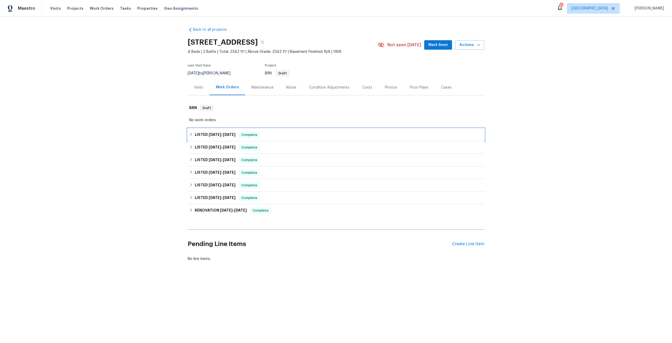
click at [199, 135] on h6 "LISTED [DATE] - [DATE]" at bounding box center [215, 135] width 41 height 6
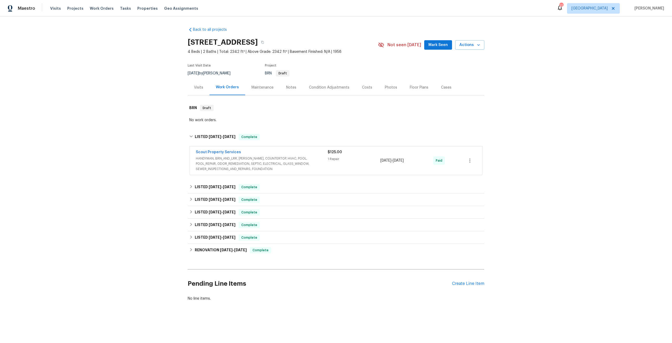
click at [224, 155] on div "Scout Property Services" at bounding box center [262, 152] width 132 height 6
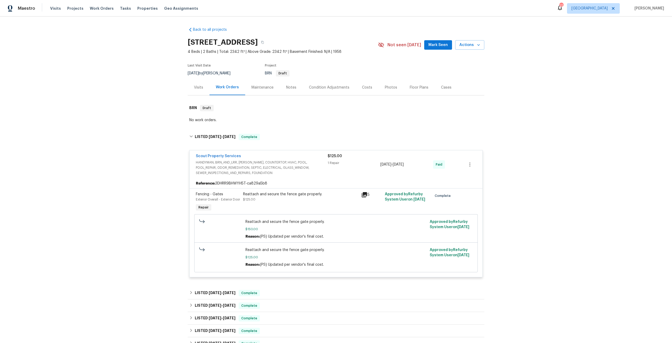
click at [228, 159] on div "Scout Property Services" at bounding box center [262, 156] width 132 height 6
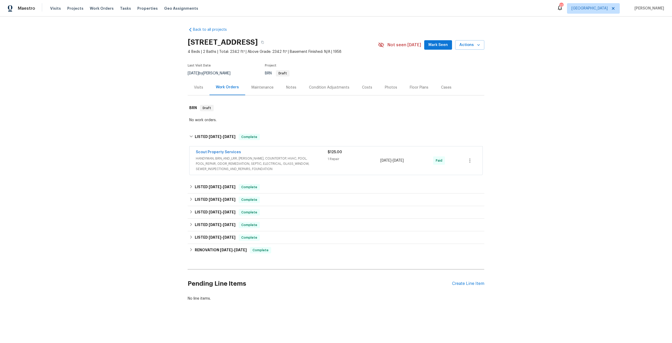
click at [392, 89] on div "Photos" at bounding box center [391, 87] width 12 height 5
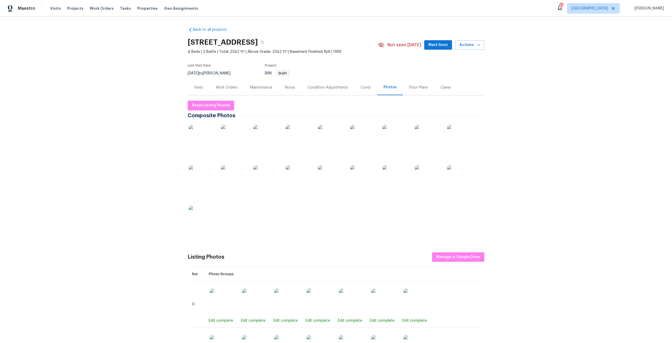
click at [210, 135] on img at bounding box center [202, 138] width 26 height 26
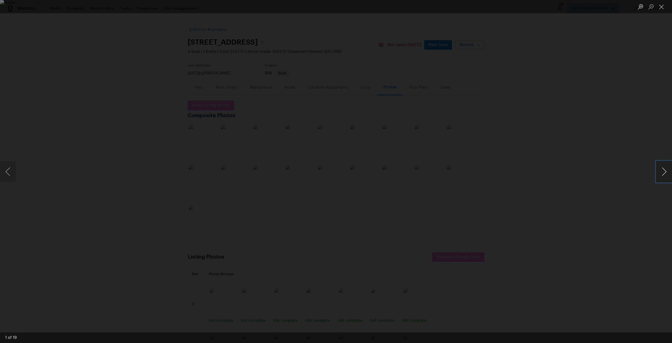
click at [664, 168] on button "Next image" at bounding box center [665, 171] width 16 height 21
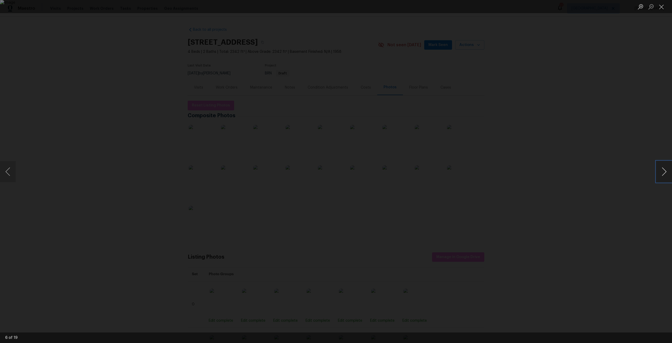
click at [664, 168] on button "Next image" at bounding box center [665, 171] width 16 height 21
click at [648, 169] on div "Lightbox" at bounding box center [336, 171] width 672 height 343
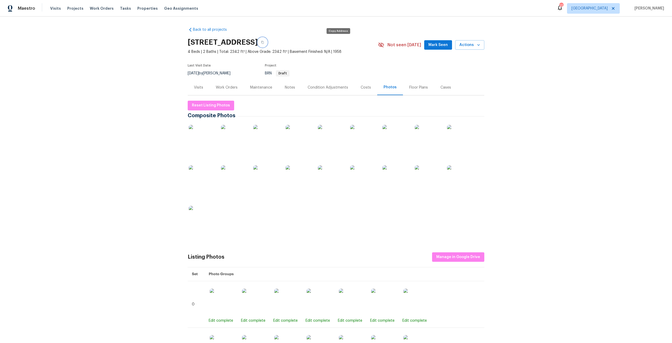
click at [267, 45] on button "button" at bounding box center [262, 42] width 9 height 9
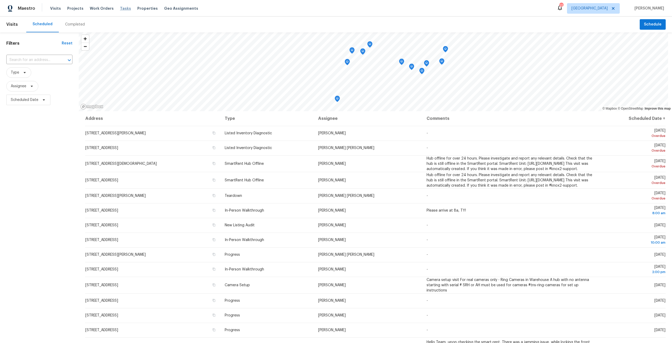
click at [121, 7] on span "Tasks" at bounding box center [125, 9] width 11 height 4
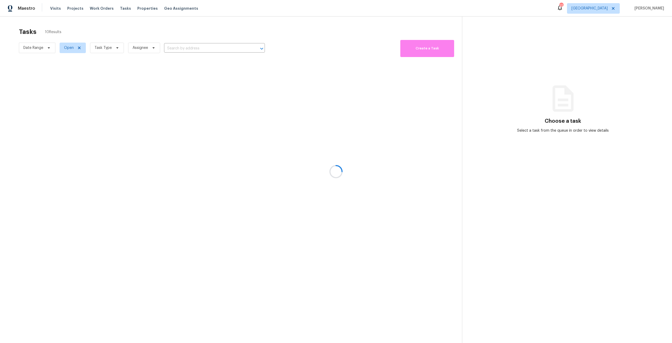
click at [114, 48] on div at bounding box center [336, 171] width 672 height 343
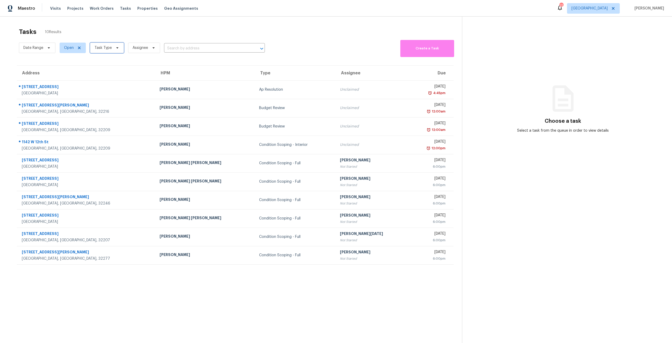
click at [114, 48] on span at bounding box center [117, 48] width 6 height 4
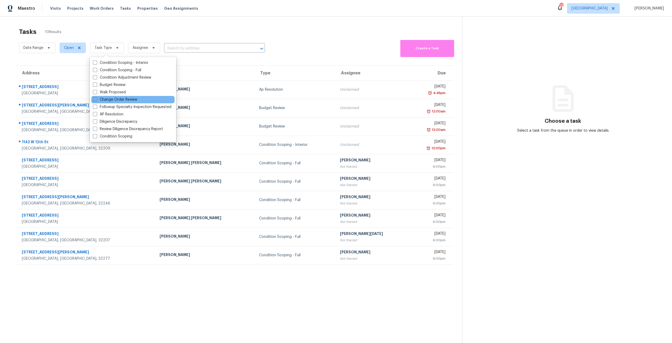
click at [115, 101] on label "Change Order Review" at bounding box center [115, 99] width 44 height 5
click at [96, 100] on input "Change Order Review" at bounding box center [94, 98] width 3 height 3
checkbox input "true"
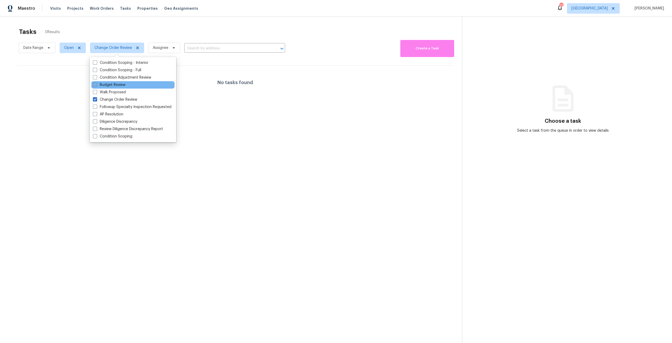
click at [116, 87] on label "Budget Review" at bounding box center [109, 84] width 33 height 5
click at [96, 86] on input "Budget Review" at bounding box center [94, 83] width 3 height 3
checkbox input "true"
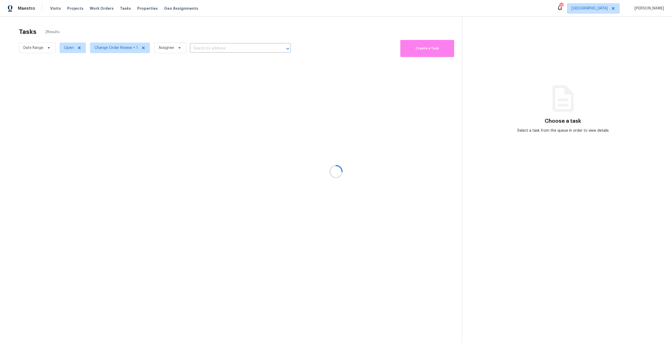
click at [124, 34] on div at bounding box center [336, 171] width 672 height 343
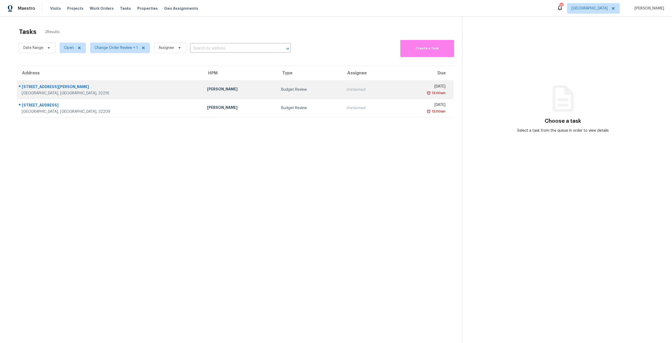
click at [203, 97] on td "[PERSON_NAME]" at bounding box center [240, 89] width 74 height 18
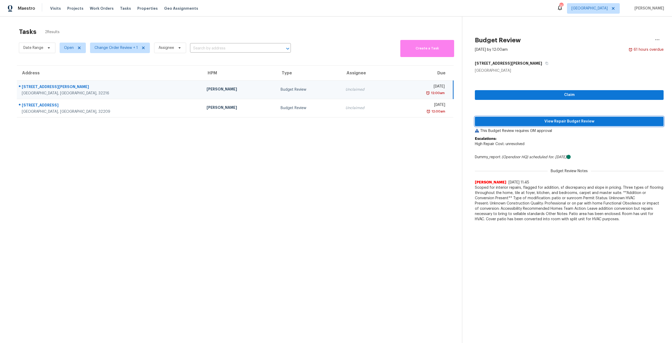
click at [497, 117] on button "View Repair Budget Review" at bounding box center [569, 122] width 189 height 10
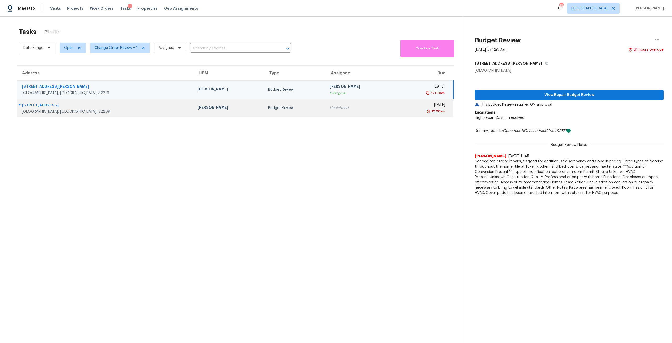
click at [400, 107] on div "[DATE]" at bounding box center [422, 105] width 45 height 7
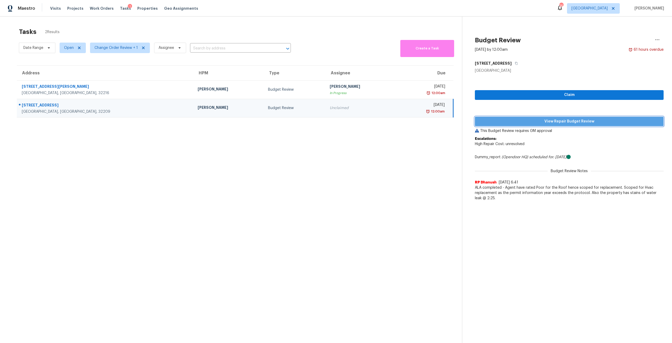
click at [589, 124] on span "View Repair Budget Review" at bounding box center [569, 121] width 180 height 7
